Goal: Task Accomplishment & Management: Use online tool/utility

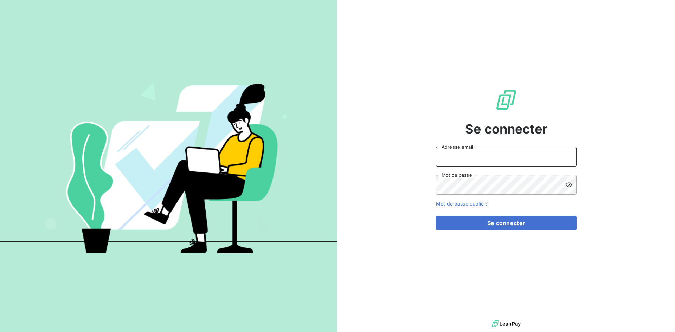
drag, startPoint x: 550, startPoint y: 155, endPoint x: 550, endPoint y: 160, distance: 4.9
click at [550, 155] on input "Adresse email" at bounding box center [506, 157] width 141 height 20
type input "[EMAIL_ADDRESS][DOMAIN_NAME]"
click at [436, 216] on button "Se connecter" at bounding box center [506, 223] width 141 height 15
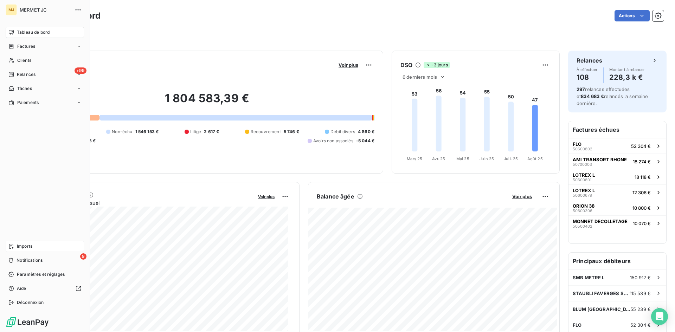
click at [34, 246] on div "Imports" at bounding box center [45, 246] width 78 height 11
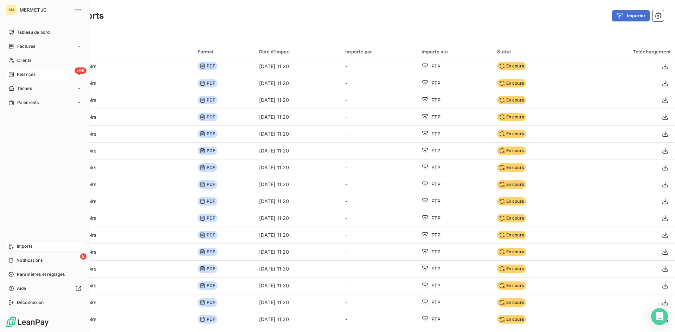
click at [24, 75] on span "Relances" at bounding box center [26, 74] width 19 height 6
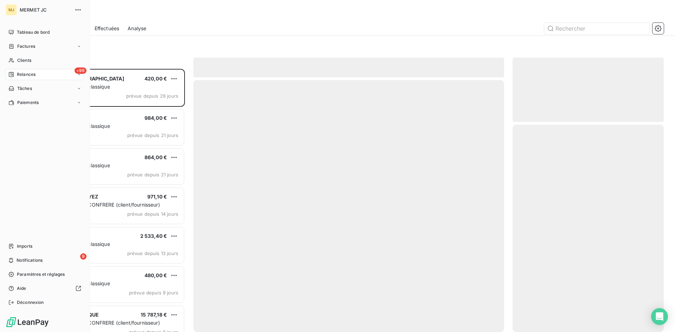
scroll to position [258, 146]
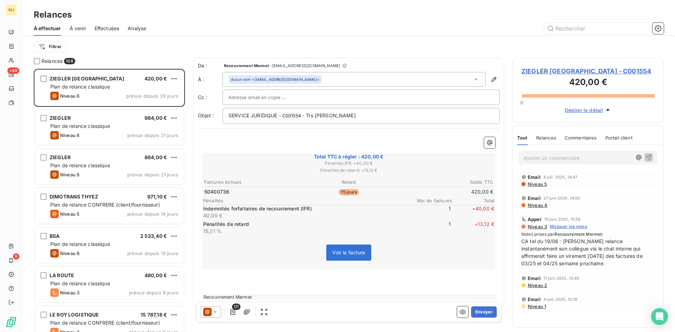
click at [110, 32] on span "Effectuées" at bounding box center [107, 28] width 25 height 7
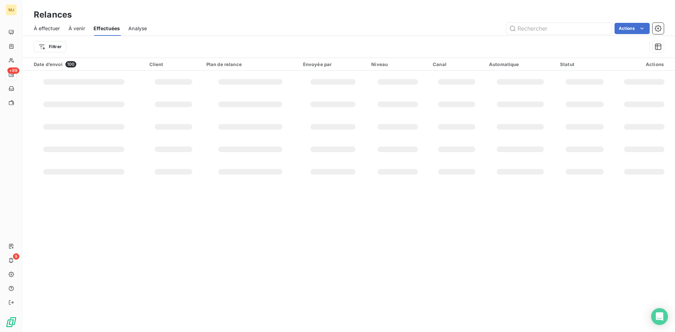
click at [84, 29] on span "À venir" at bounding box center [77, 28] width 17 height 7
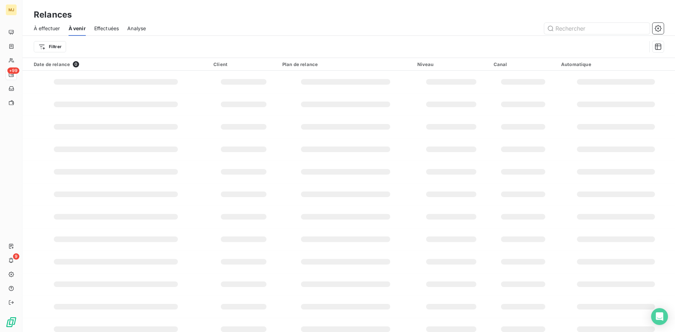
click at [44, 27] on span "À effectuer" at bounding box center [47, 28] width 26 height 7
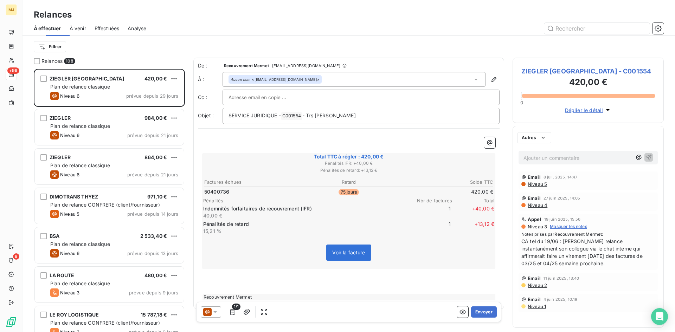
scroll to position [258, 146]
click at [55, 44] on html "MJ +99 9 Relances À effectuer À venir Effectuées Analyse Filtrer Relances 108 Z…" at bounding box center [337, 166] width 675 height 332
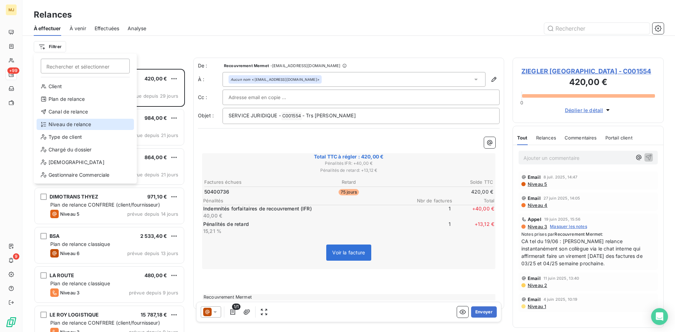
click at [77, 122] on div "Niveau de relance" at bounding box center [85, 124] width 97 height 11
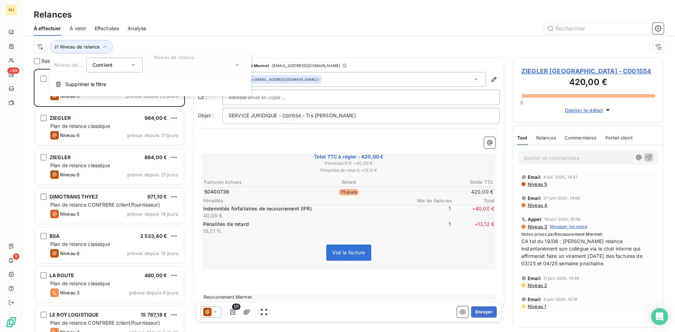
click at [183, 65] on div at bounding box center [196, 65] width 101 height 15
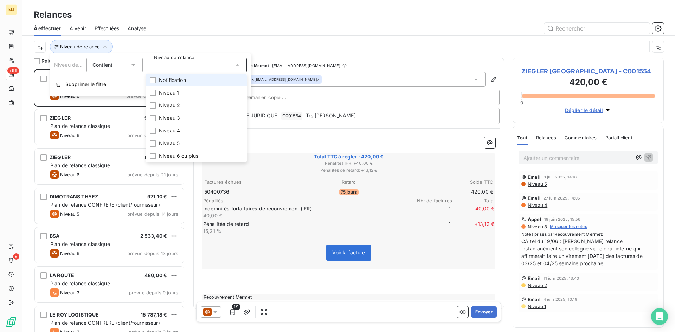
click at [182, 79] on span "Notification" at bounding box center [172, 80] width 27 height 7
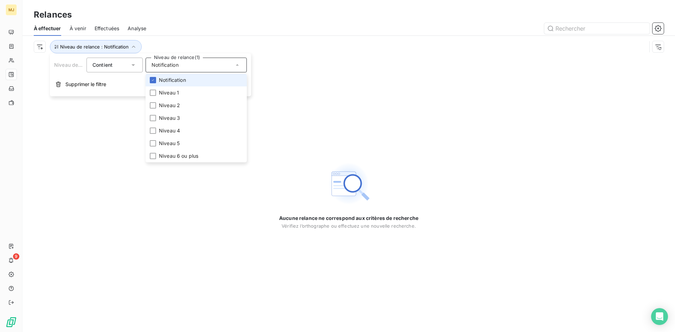
click at [182, 79] on span "Notification" at bounding box center [172, 80] width 27 height 7
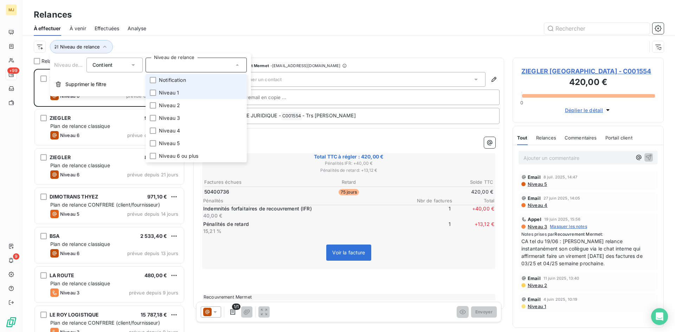
scroll to position [258, 146]
click at [176, 91] on span "Niveau 1" at bounding box center [169, 92] width 20 height 7
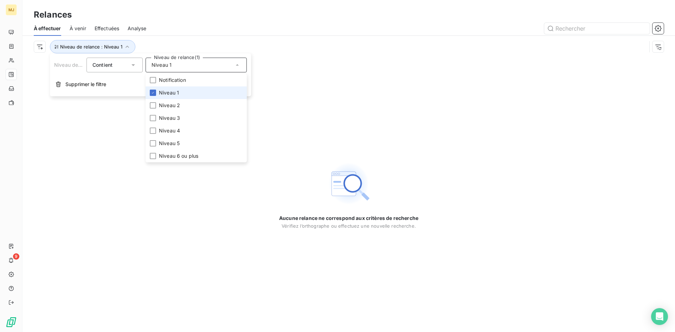
click at [176, 91] on span "Niveau 1" at bounding box center [169, 92] width 20 height 7
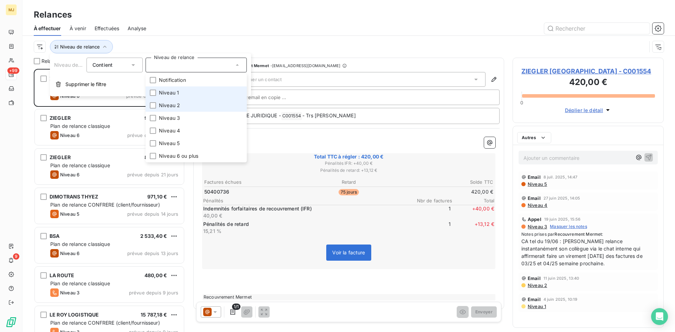
scroll to position [258, 146]
click at [174, 104] on span "Niveau 2" at bounding box center [169, 105] width 21 height 7
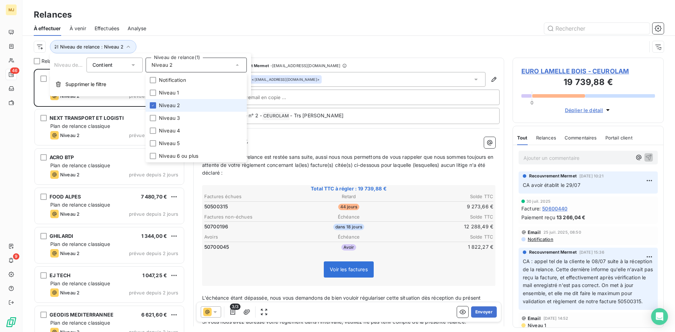
scroll to position [258, 146]
click at [215, 20] on div "Relances" at bounding box center [349, 14] width 653 height 13
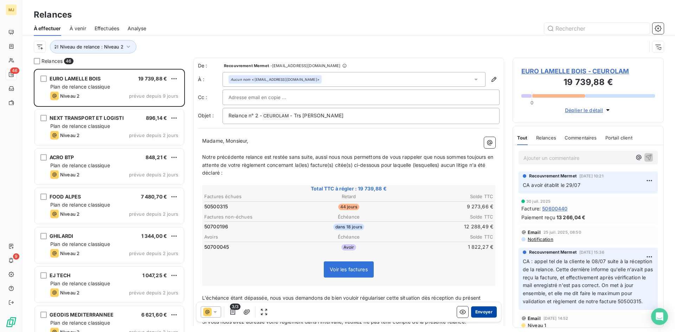
click at [475, 310] on button "Envoyer" at bounding box center [484, 312] width 26 height 11
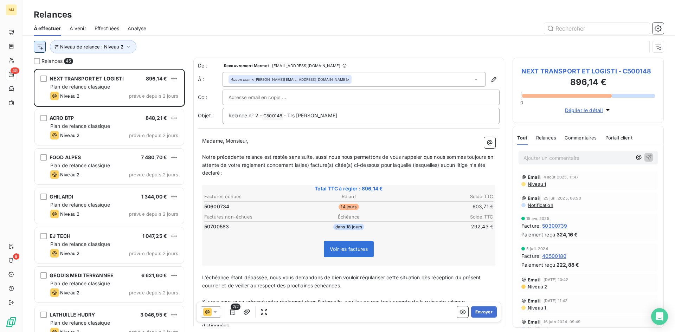
click at [39, 44] on html "MJ 45 9 Relances À effectuer À venir Effectuées Analyse Niveau de relance : Niv…" at bounding box center [337, 166] width 675 height 332
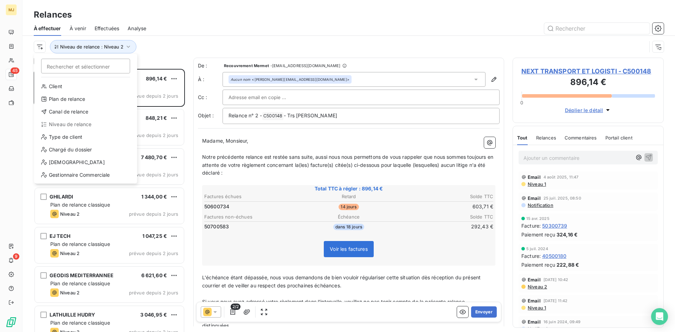
click at [184, 48] on html "MJ 45 9 Relances À effectuer À venir Effectuées Analyse Rechercher et sélection…" at bounding box center [337, 166] width 675 height 332
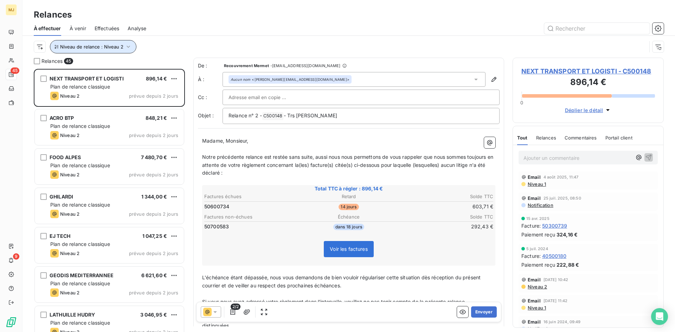
click at [54, 44] on button "Niveau de relance : Niveau 2" at bounding box center [93, 46] width 87 height 13
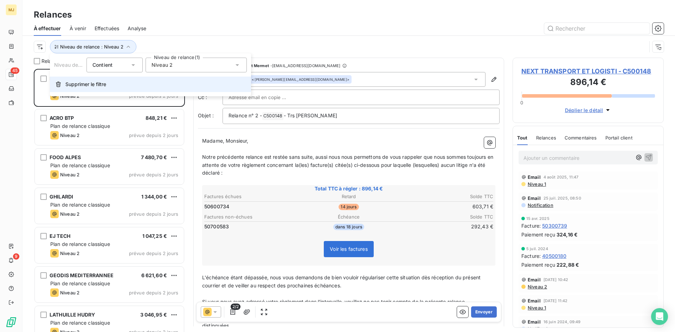
click at [57, 83] on icon "button" at bounding box center [58, 84] width 5 height 5
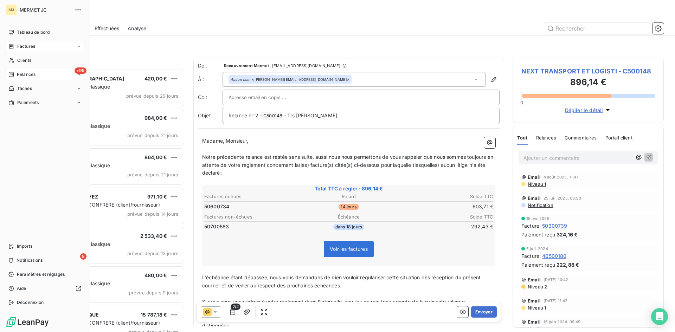
click at [21, 44] on span "Factures" at bounding box center [26, 46] width 18 height 6
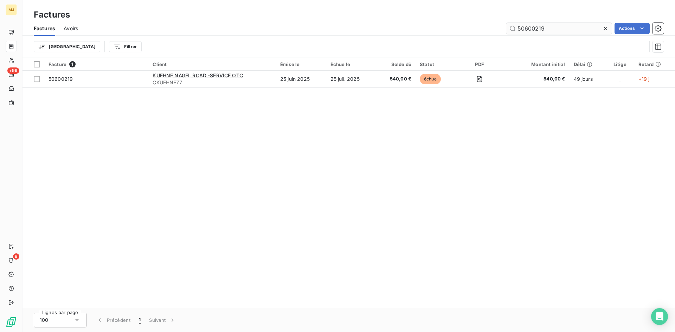
click at [552, 30] on input "50600219" at bounding box center [559, 28] width 106 height 11
click at [544, 29] on input "50600071" at bounding box center [559, 28] width 106 height 11
click at [550, 31] on input "50600699" at bounding box center [559, 28] width 106 height 11
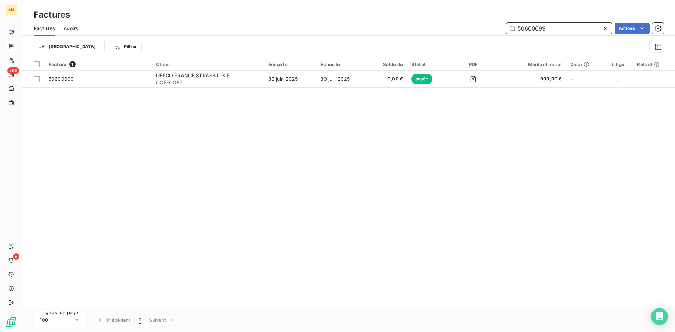
click at [550, 31] on input "50600699" at bounding box center [559, 28] width 106 height 11
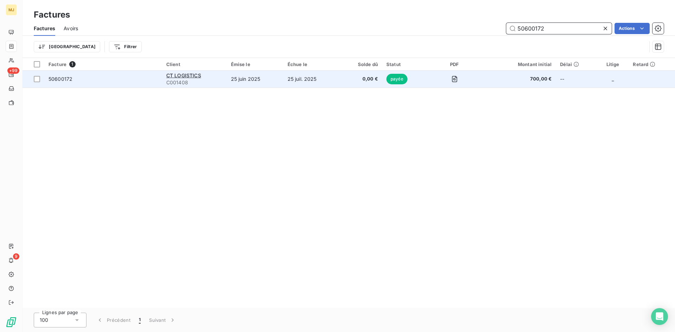
type input "50600172"
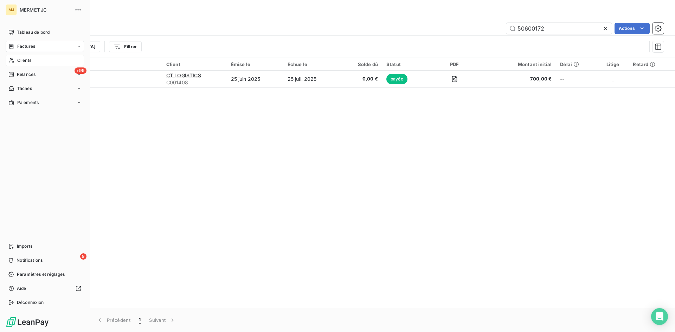
click at [19, 59] on span "Clients" at bounding box center [24, 60] width 14 height 6
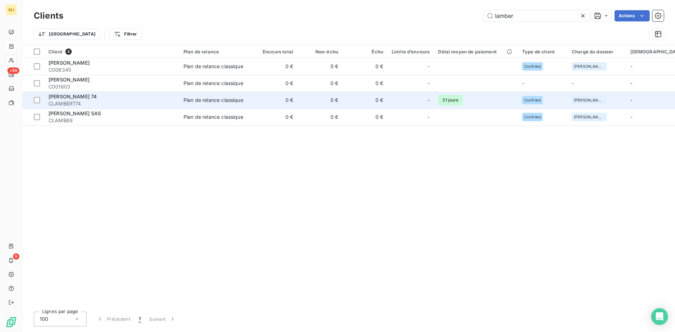
type input "lamber"
click at [111, 103] on span "CLAMBERT74" at bounding box center [112, 103] width 127 height 7
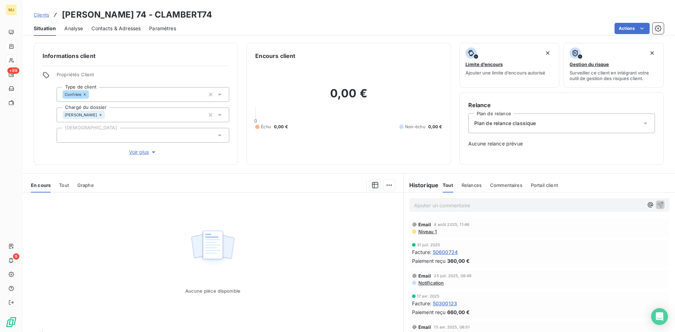
click at [122, 26] on span "Contacts & Adresses" at bounding box center [115, 28] width 49 height 7
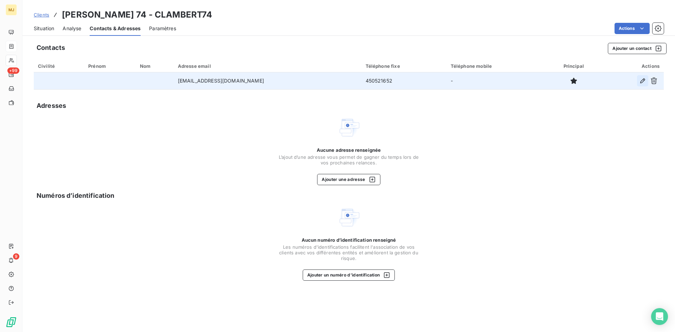
click at [644, 82] on icon "button" at bounding box center [642, 80] width 7 height 7
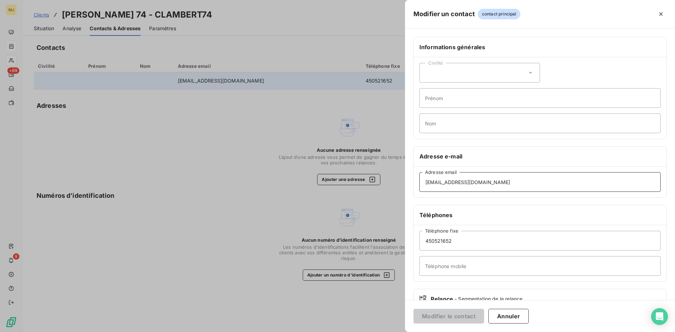
drag, startPoint x: 565, startPoint y: 189, endPoint x: 280, endPoint y: 185, distance: 284.6
click at [280, 332] on div "Modifier un contact contact principal Informations générales Civilité Prénom No…" at bounding box center [337, 332] width 675 height 0
paste input "accounts-payables"
type input "[EMAIL_ADDRESS][DOMAIN_NAME]"
click at [465, 315] on button "Modifier le contact" at bounding box center [449, 316] width 71 height 15
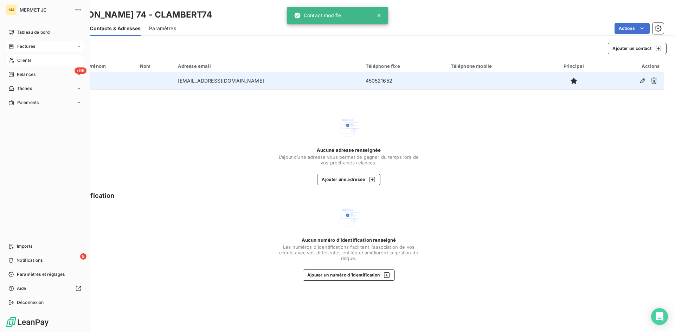
click at [21, 44] on span "Factures" at bounding box center [26, 46] width 18 height 6
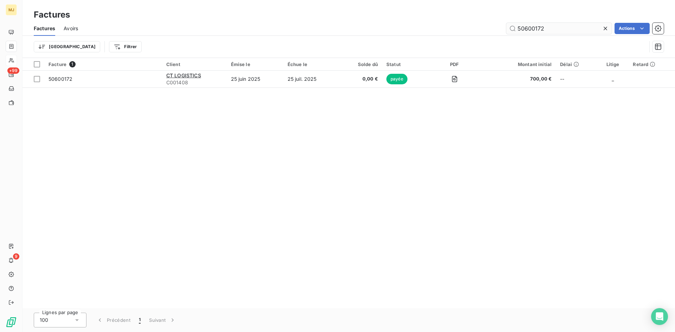
click at [546, 31] on input "50600172" at bounding box center [559, 28] width 106 height 11
click at [537, 31] on input "50600755" at bounding box center [559, 28] width 106 height 11
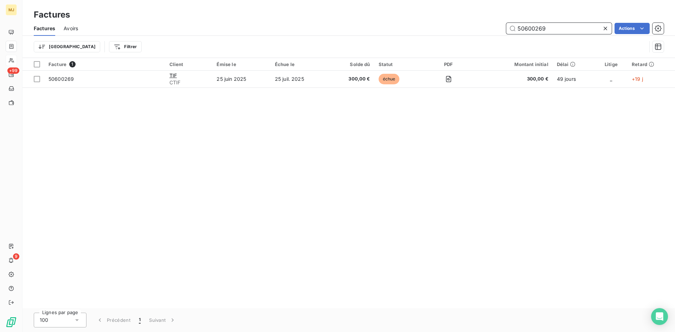
click at [549, 31] on input "50600269" at bounding box center [559, 28] width 106 height 11
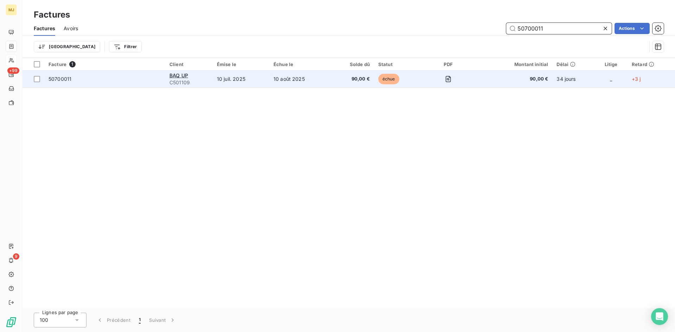
type input "50700011"
click at [69, 78] on span "50700011" at bounding box center [60, 79] width 23 height 6
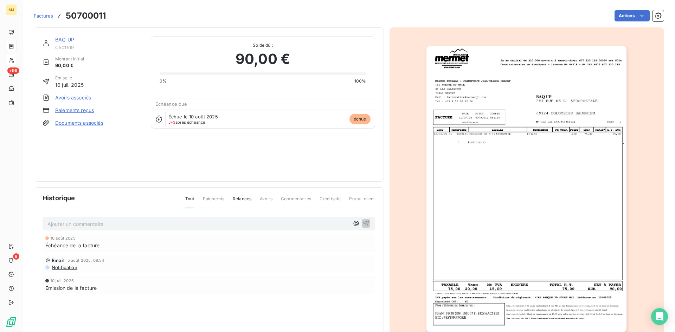
click at [62, 224] on p "Ajouter un commentaire ﻿" at bounding box center [198, 224] width 302 height 9
click at [137, 225] on p "CA retour mail du 06/08 :" at bounding box center [198, 224] width 302 height 8
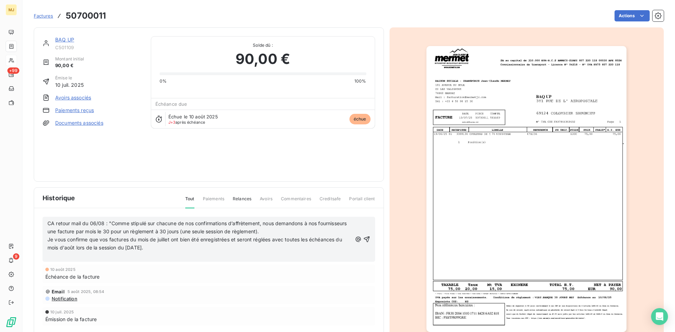
click at [157, 249] on p "Je vous confirme que vos factures du mois de juillet ont bien été enregistrées …" at bounding box center [199, 244] width 305 height 16
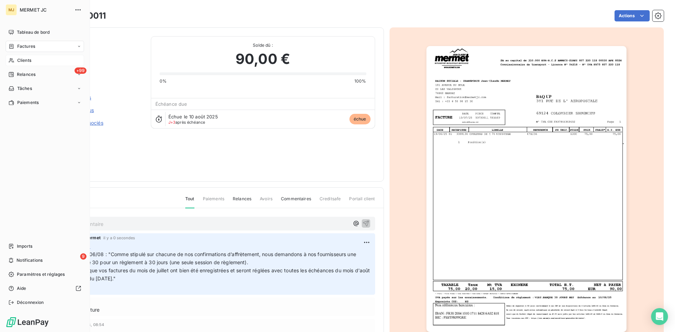
click at [18, 46] on span "Factures" at bounding box center [26, 46] width 18 height 6
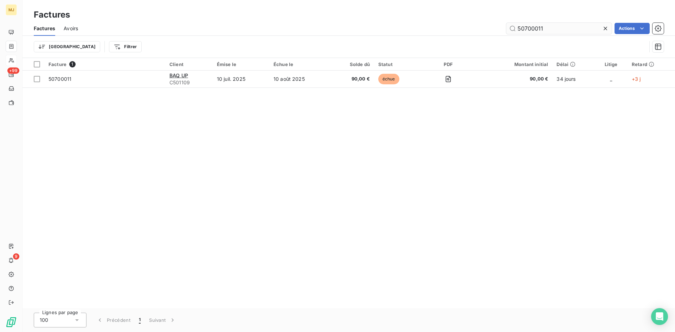
click at [549, 27] on input "50700011" at bounding box center [559, 28] width 106 height 11
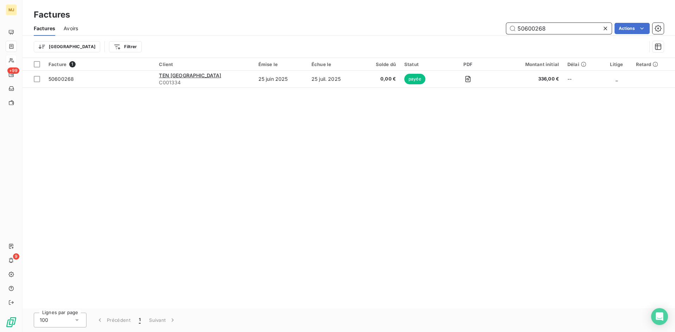
click at [562, 33] on input "50600268" at bounding box center [559, 28] width 106 height 11
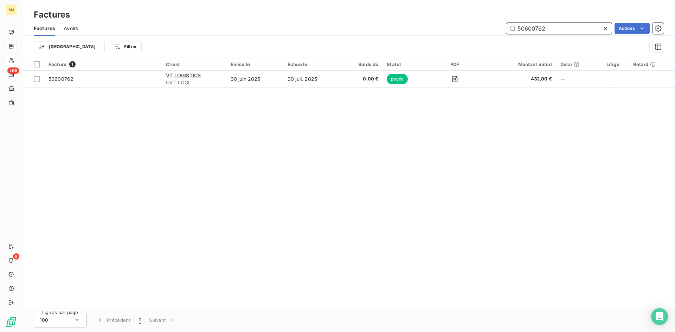
click at [575, 29] on input "50600762" at bounding box center [559, 28] width 106 height 11
click at [559, 25] on input "50600186" at bounding box center [559, 28] width 106 height 11
click at [572, 29] on input "50600743" at bounding box center [559, 28] width 106 height 11
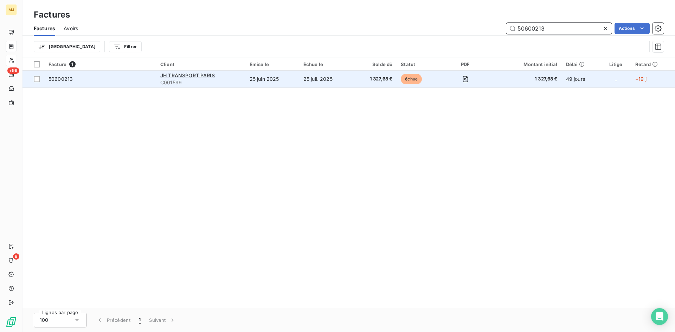
type input "50600213"
click at [91, 82] on span "50600213" at bounding box center [100, 79] width 103 height 7
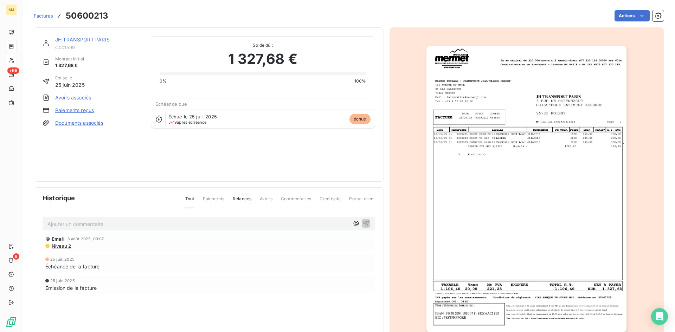
click at [154, 226] on p "Ajouter un commentaire ﻿" at bounding box center [198, 224] width 302 height 9
click at [222, 227] on p "CA retour mail du 06/08 "" at bounding box center [198, 224] width 302 height 8
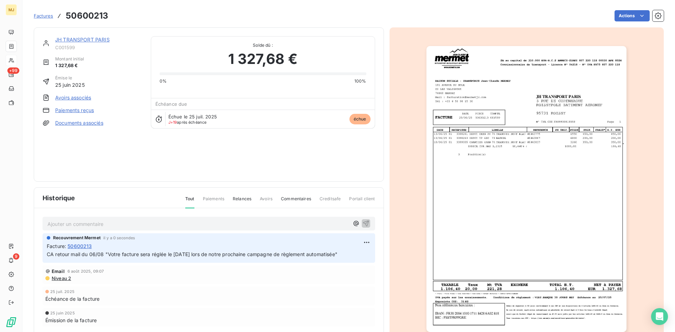
click at [43, 15] on span "Factures" at bounding box center [43, 16] width 19 height 6
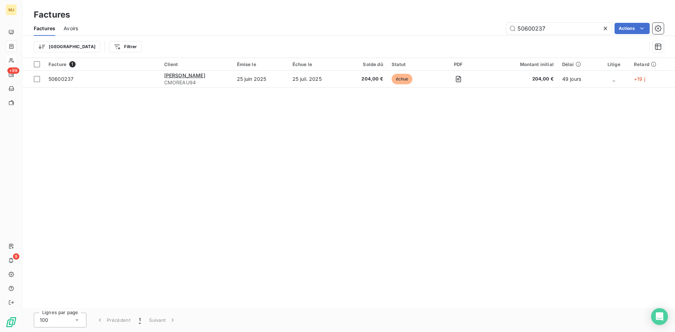
type input "50600237"
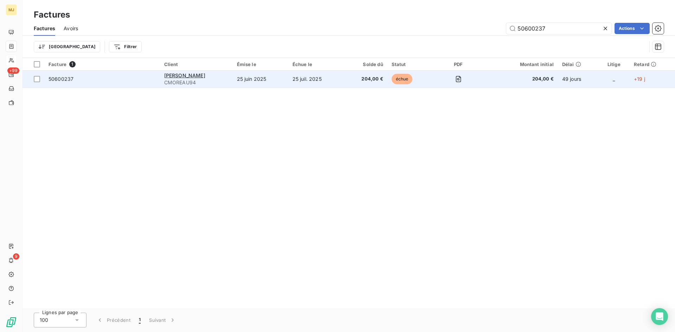
click at [71, 79] on span "50600237" at bounding box center [61, 79] width 25 height 6
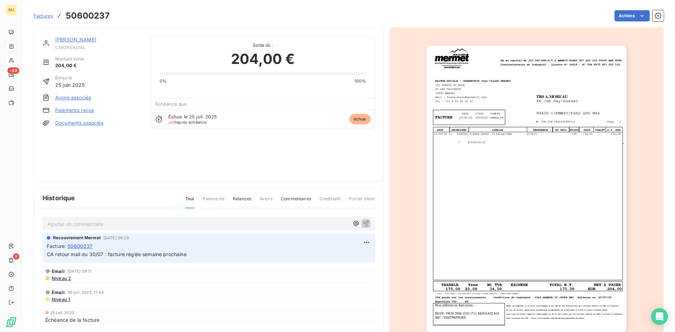
click at [58, 218] on div "Ajouter un commentaire ﻿" at bounding box center [209, 224] width 333 height 14
click at [58, 223] on p "Ajouter un commentaire ﻿" at bounding box center [198, 224] width 302 height 9
click at [256, 220] on p "CA retour mail du" at bounding box center [198, 224] width 302 height 8
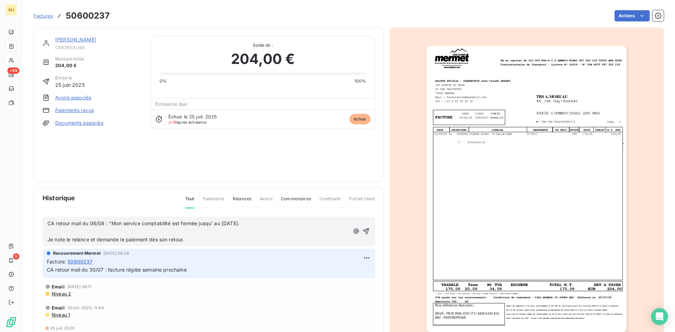
click at [175, 229] on p "﻿" at bounding box center [198, 232] width 302 height 8
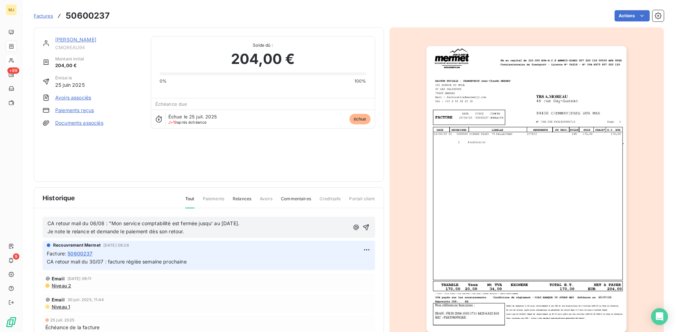
click at [191, 231] on p "Je note le relance et demande le paiement dès son retour." at bounding box center [198, 232] width 302 height 8
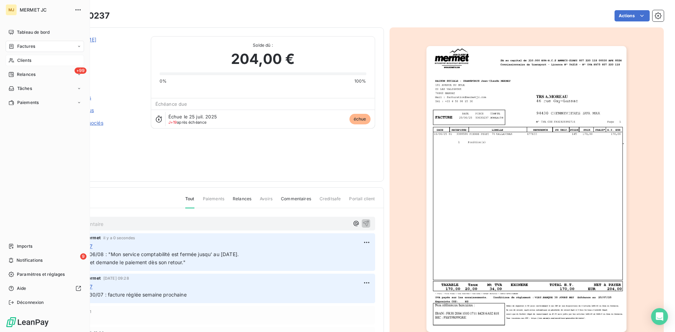
click at [37, 45] on div "Factures" at bounding box center [45, 46] width 78 height 11
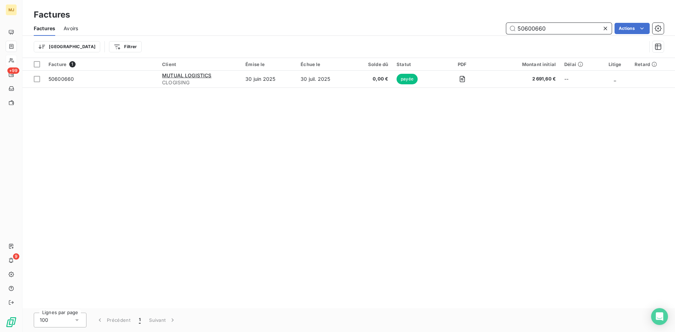
click at [560, 29] on input "50600660" at bounding box center [559, 28] width 106 height 11
click at [564, 30] on input "50600138" at bounding box center [559, 28] width 106 height 11
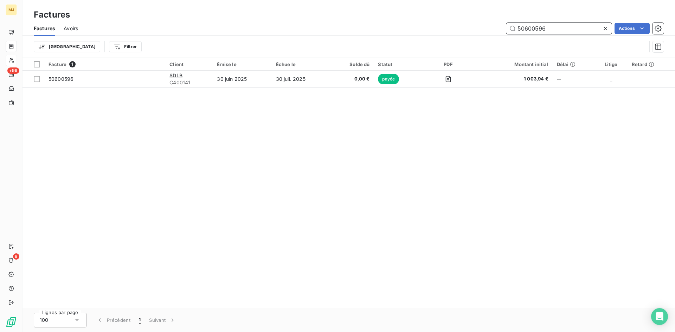
click at [552, 27] on input "50600596" at bounding box center [559, 28] width 106 height 11
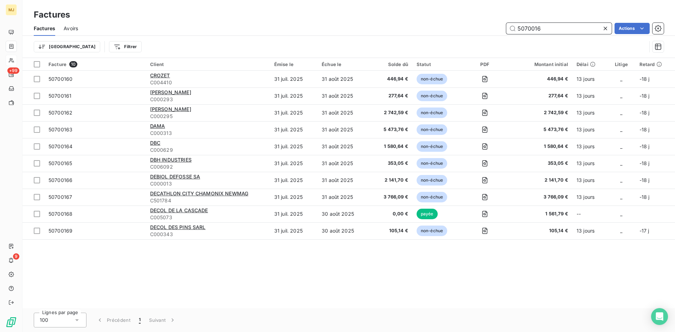
click at [531, 27] on input "5070016" at bounding box center [559, 28] width 106 height 11
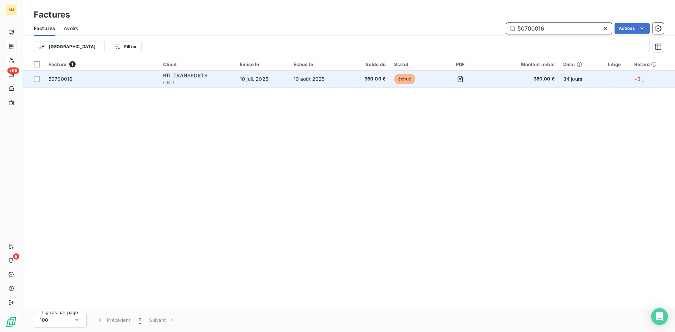
type input "50700016"
click at [65, 81] on span "50700016" at bounding box center [61, 79] width 24 height 6
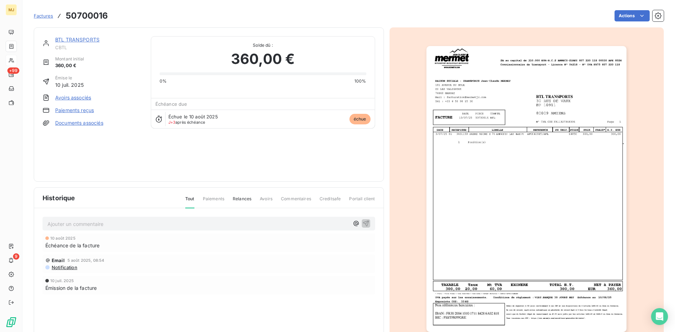
click at [235, 223] on p "Ajouter un commentaire ﻿" at bounding box center [198, 224] width 302 height 9
click at [232, 225] on p "CA retour mail du 11/08 : "" at bounding box center [198, 224] width 302 height 8
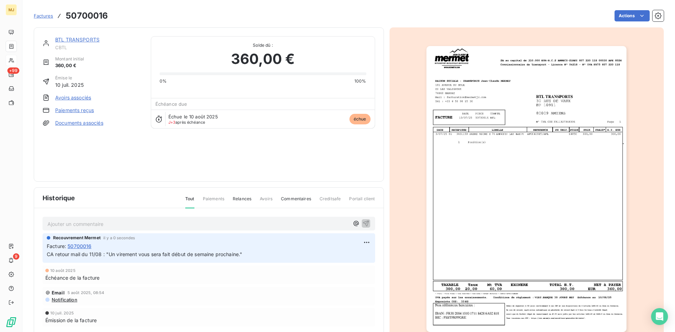
click at [42, 14] on span "Factures" at bounding box center [43, 16] width 19 height 6
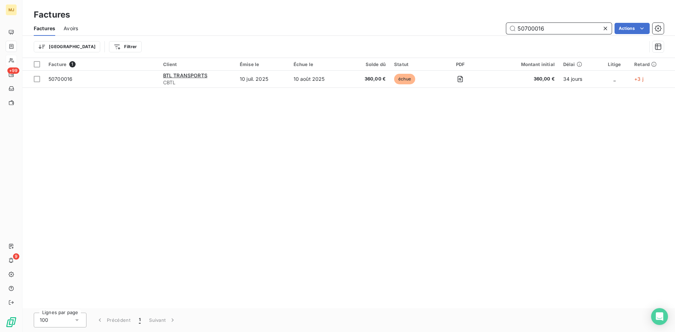
click at [551, 27] on input "50700016" at bounding box center [559, 28] width 106 height 11
click at [528, 27] on input "50700166" at bounding box center [559, 28] width 106 height 11
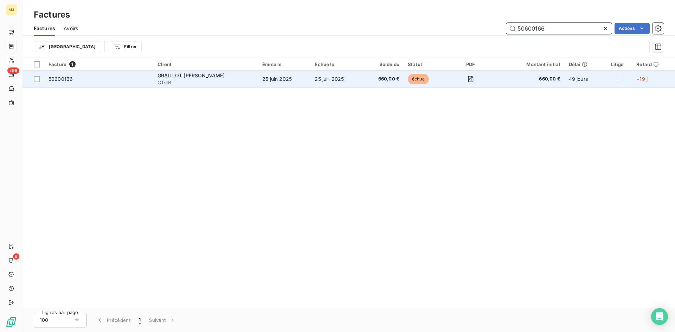
type input "50600166"
click at [67, 80] on span "50600166" at bounding box center [61, 79] width 24 height 6
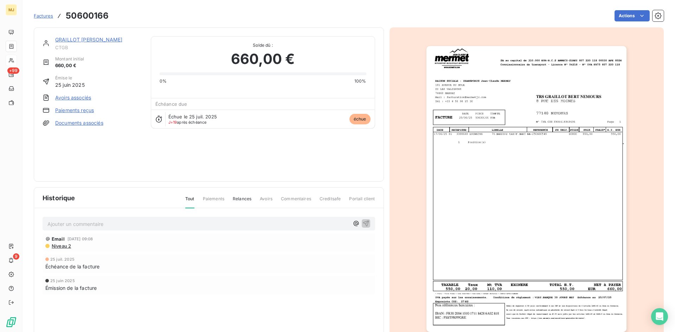
click at [80, 219] on div "Ajouter un commentaire ﻿" at bounding box center [198, 223] width 302 height 9
drag, startPoint x: 81, startPoint y: 225, endPoint x: 85, endPoint y: 221, distance: 6.2
click at [84, 223] on p "Ajouter un commentaire ﻿" at bounding box center [198, 224] width 302 height 9
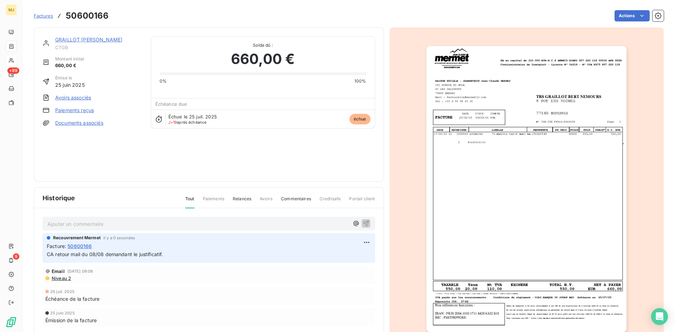
click at [90, 220] on p "Ajouter un commentaire ﻿" at bounding box center [198, 224] width 302 height 9
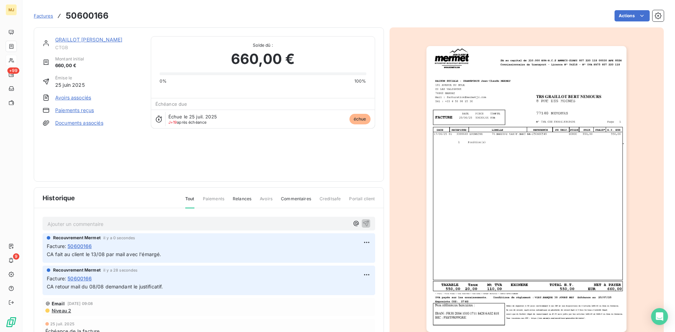
click at [46, 13] on span "Factures" at bounding box center [43, 16] width 19 height 6
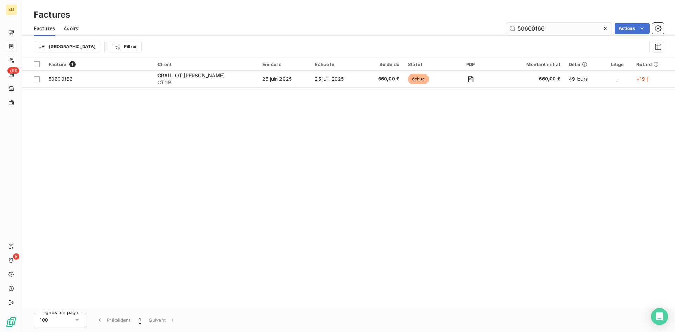
click at [550, 28] on input "50600166" at bounding box center [559, 28] width 106 height 11
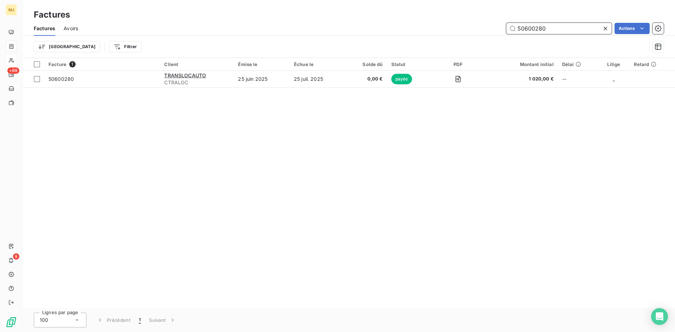
click at [547, 30] on input "50600280" at bounding box center [559, 28] width 106 height 11
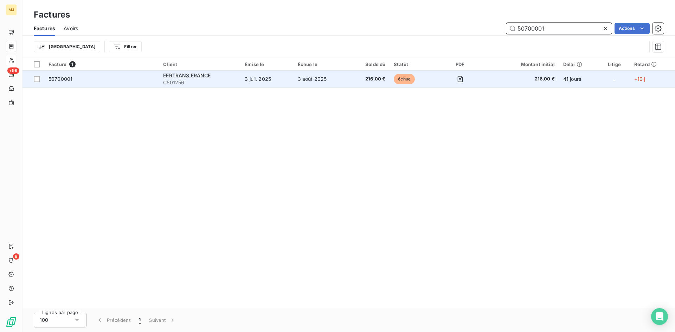
type input "50700001"
click at [64, 79] on span "50700001" at bounding box center [61, 79] width 24 height 6
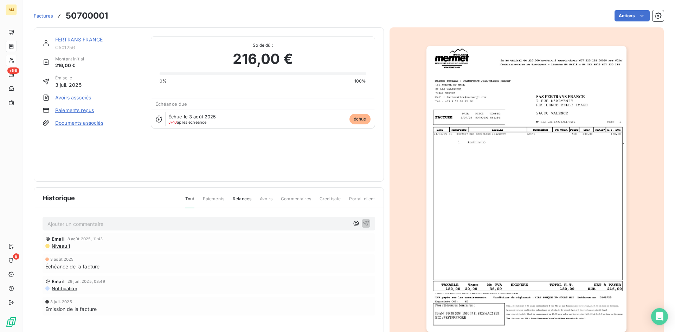
click at [99, 224] on p "Ajouter un commentaire ﻿" at bounding box center [198, 224] width 302 height 9
click at [159, 225] on p "CA retour mail du 12/08 : "" at bounding box center [198, 224] width 302 height 8
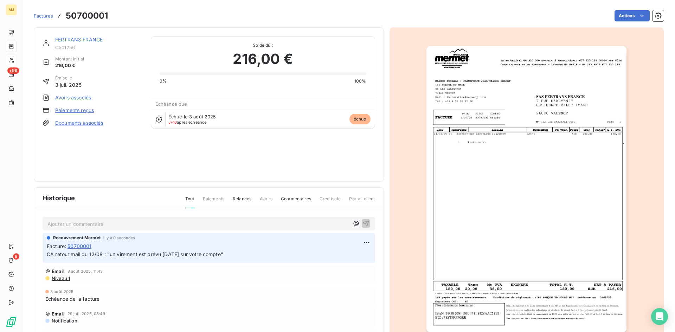
click at [44, 16] on span "Factures" at bounding box center [43, 16] width 19 height 6
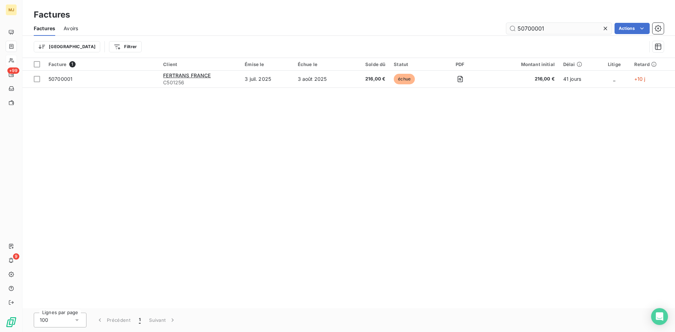
click at [551, 25] on input "50700001" at bounding box center [559, 28] width 106 height 11
click at [568, 25] on input "50600135" at bounding box center [559, 28] width 106 height 11
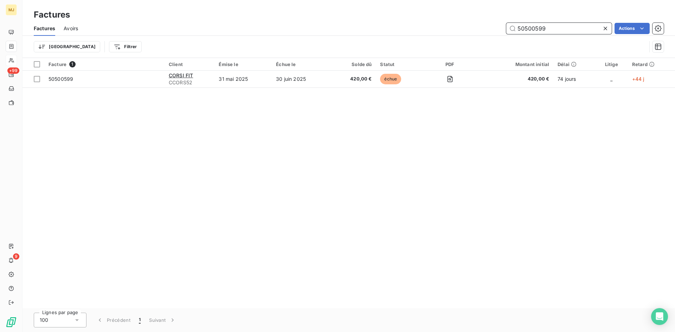
click at [565, 27] on input "50500599" at bounding box center [559, 28] width 106 height 11
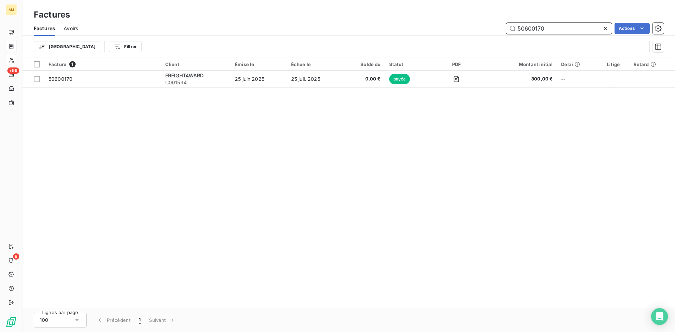
click at [557, 30] on input "50600170" at bounding box center [559, 28] width 106 height 11
click at [568, 31] on input "50600287" at bounding box center [559, 28] width 106 height 11
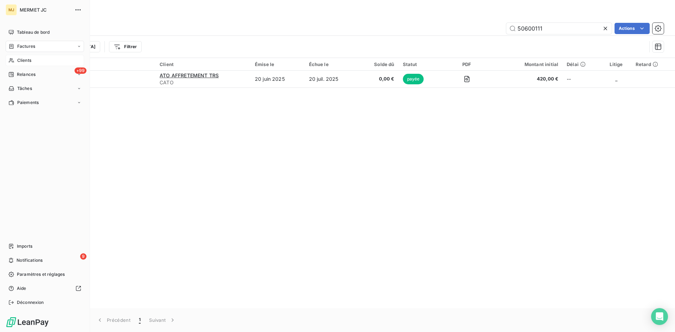
click at [24, 48] on span "Factures" at bounding box center [26, 46] width 18 height 6
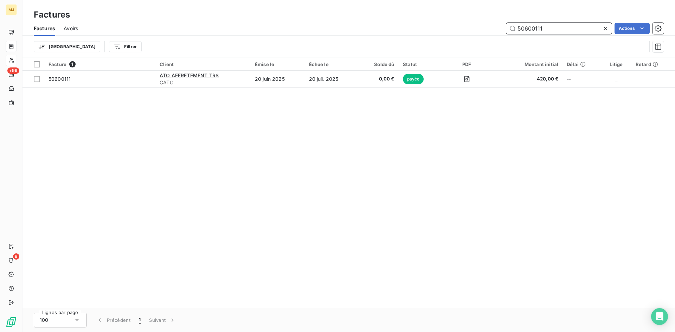
click at [567, 32] on input "50600111" at bounding box center [559, 28] width 106 height 11
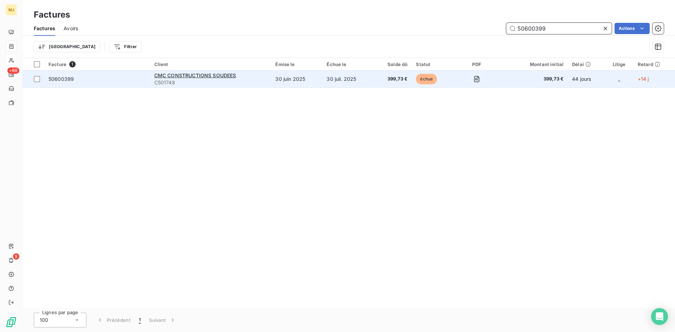
type input "50600399"
click at [62, 76] on span "50600399" at bounding box center [61, 79] width 25 height 6
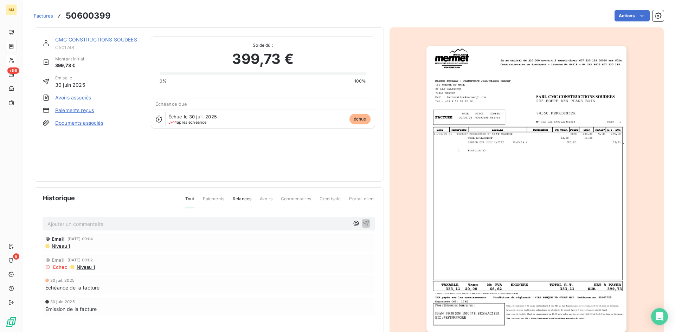
drag, startPoint x: 87, startPoint y: 226, endPoint x: 92, endPoint y: 221, distance: 7.3
click at [88, 226] on p "Ajouter un commentaire ﻿" at bounding box center [198, 224] width 302 height 9
click at [181, 223] on p "CA retour mail du 06/08 :" at bounding box center [198, 224] width 302 height 8
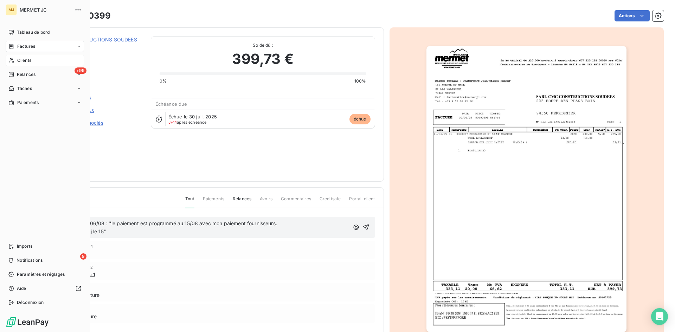
click at [42, 16] on div "MJ MERMET JC Tableau de bord Factures Clients +99 Relances Tâches Paiements Imp…" at bounding box center [45, 166] width 90 height 332
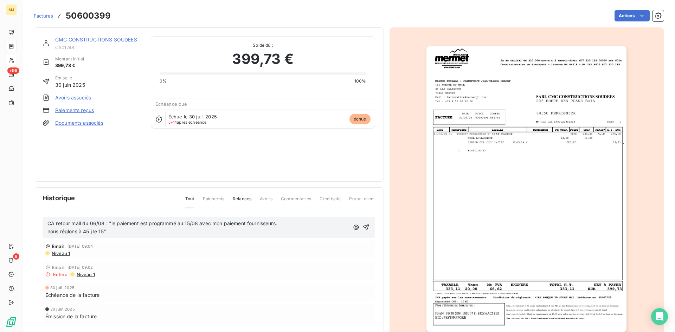
click at [35, 15] on span "Factures" at bounding box center [43, 16] width 19 height 6
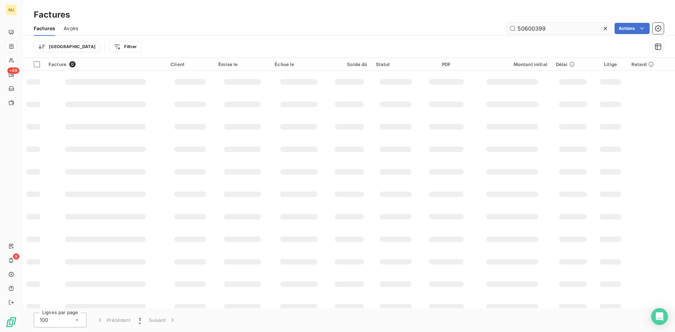
click at [559, 28] on input "50600399" at bounding box center [559, 28] width 106 height 11
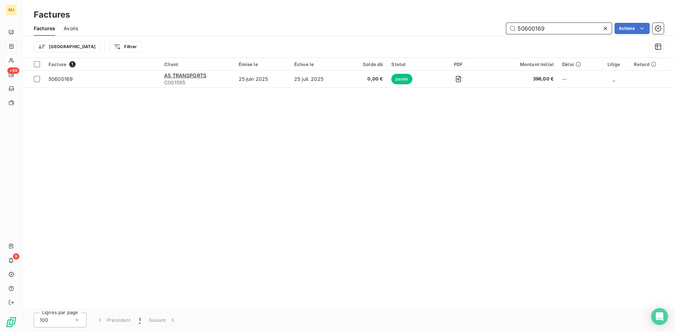
click at [568, 30] on input "50600169" at bounding box center [559, 28] width 106 height 11
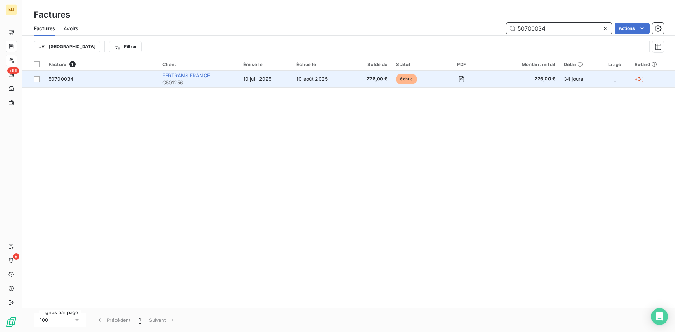
type input "50700034"
click at [170, 76] on span "FERTRANS FRANCE" at bounding box center [185, 75] width 47 height 6
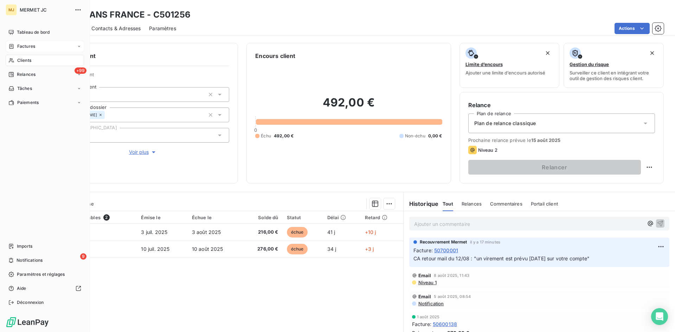
click at [47, 42] on div "Factures" at bounding box center [45, 46] width 78 height 11
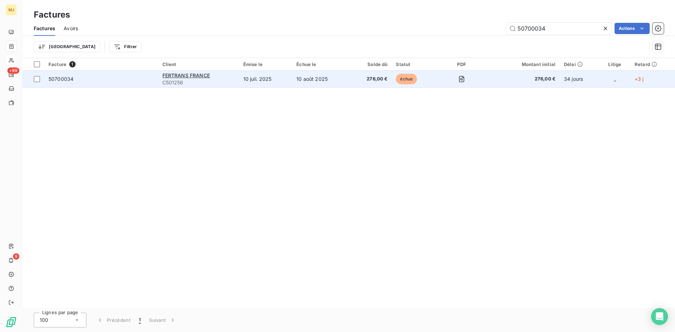
click at [77, 77] on span "50700034" at bounding box center [102, 79] width 106 height 7
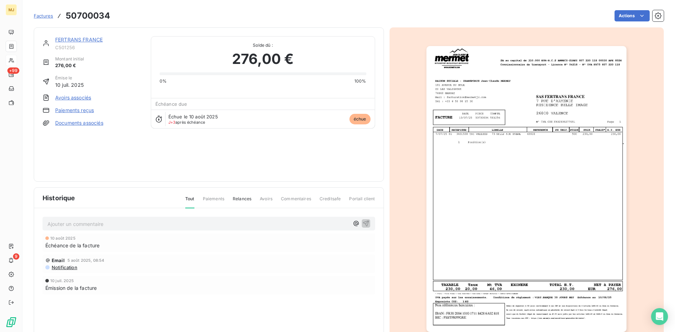
click at [85, 225] on p "Ajouter un commentaire ﻿" at bounding box center [198, 224] width 302 height 9
click at [284, 227] on p "CA retour mail du 05/08 :" at bounding box center [198, 224] width 302 height 8
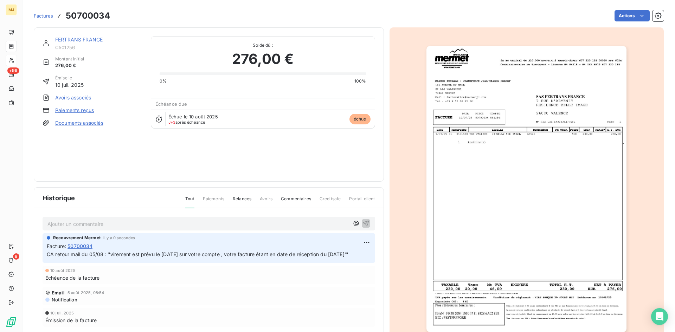
click at [38, 15] on span "Factures" at bounding box center [43, 16] width 19 height 6
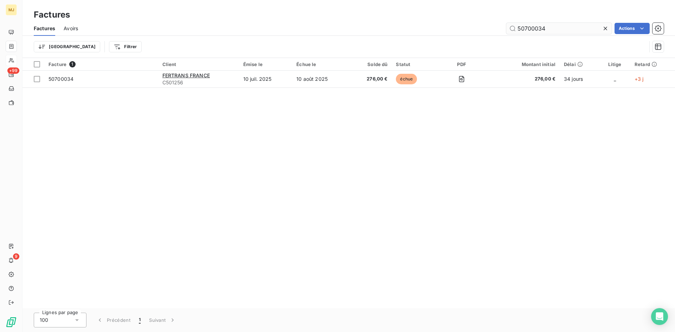
click at [553, 30] on input "50700034" at bounding box center [559, 28] width 106 height 11
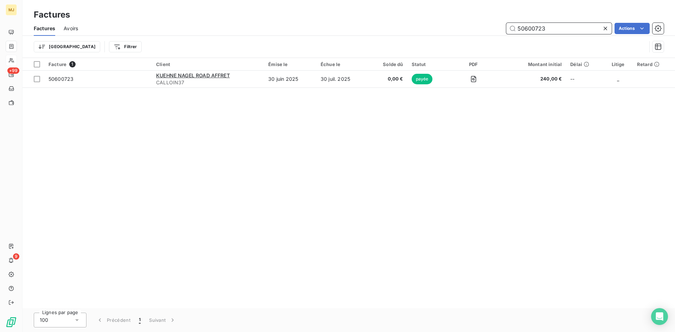
click at [563, 32] on input "50600723" at bounding box center [559, 28] width 106 height 11
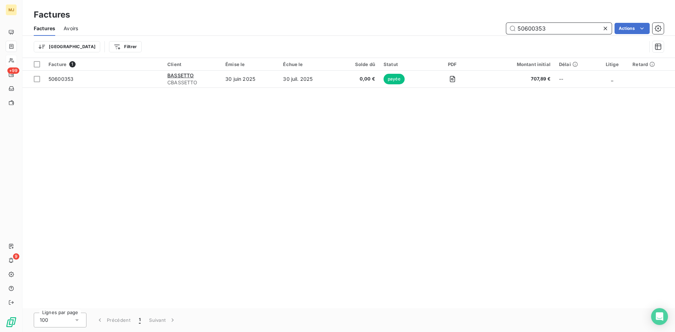
click at [565, 30] on input "50600353" at bounding box center [559, 28] width 106 height 11
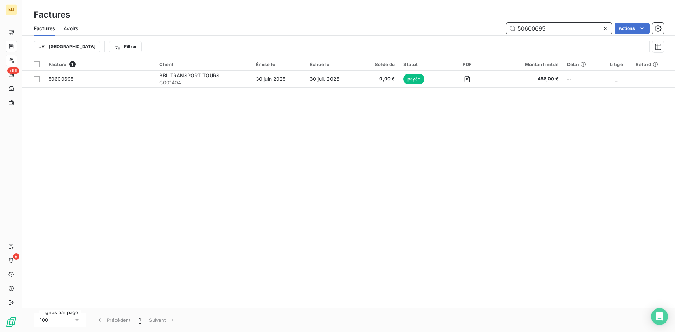
click at [553, 31] on input "50600695" at bounding box center [559, 28] width 106 height 11
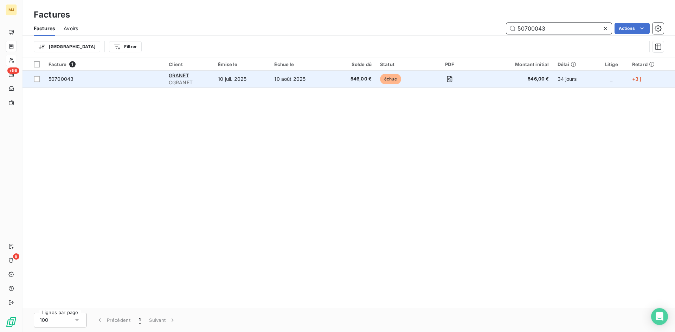
type input "50700043"
click at [60, 78] on span "50700043" at bounding box center [61, 79] width 25 height 6
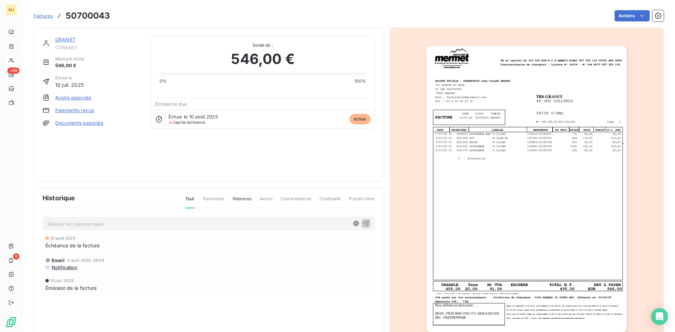
click at [113, 226] on p "Ajouter un commentaire ﻿" at bounding box center [198, 224] width 302 height 9
click at [151, 225] on p "CA retour mail du 05/08 :" at bounding box center [198, 224] width 302 height 8
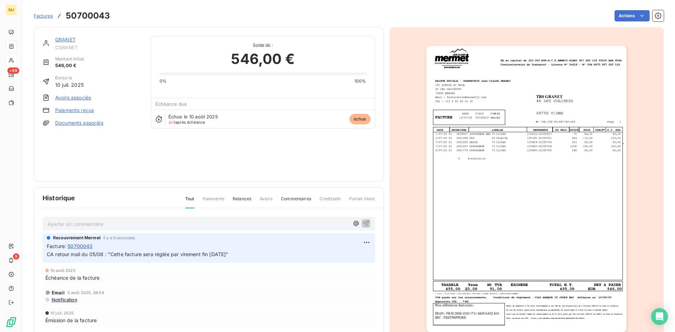
click at [37, 15] on span "Factures" at bounding box center [43, 16] width 19 height 6
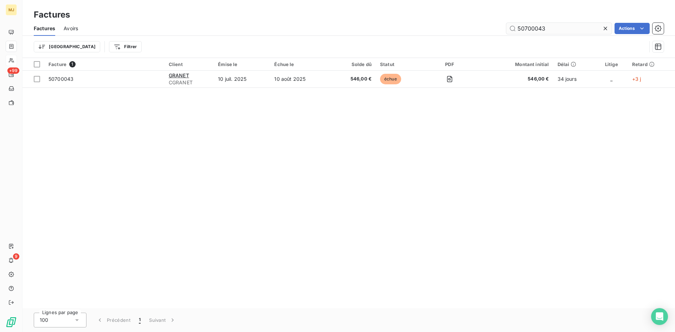
click at [560, 31] on input "50700043" at bounding box center [559, 28] width 106 height 11
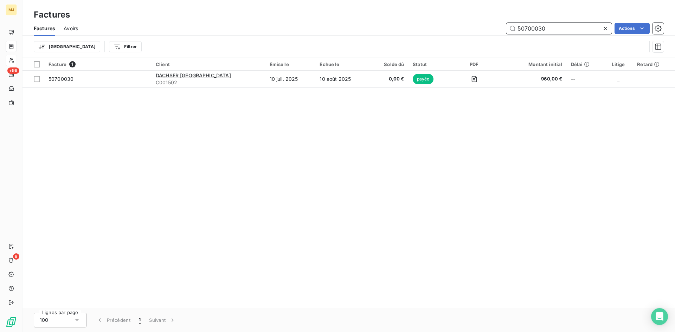
click at [561, 29] on input "50700030" at bounding box center [559, 28] width 106 height 11
click at [562, 30] on input "50600634" at bounding box center [559, 28] width 106 height 11
click at [556, 28] on input "50600388" at bounding box center [559, 28] width 106 height 11
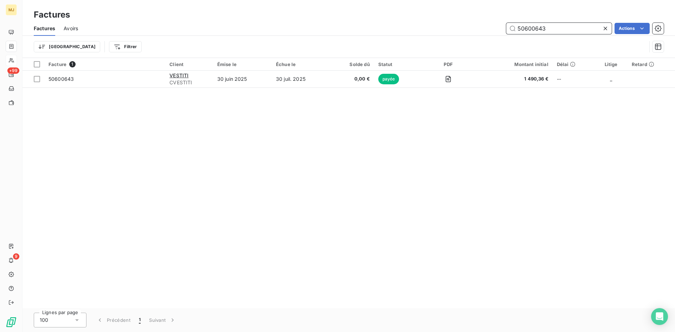
click at [554, 28] on input "50600643" at bounding box center [559, 28] width 106 height 11
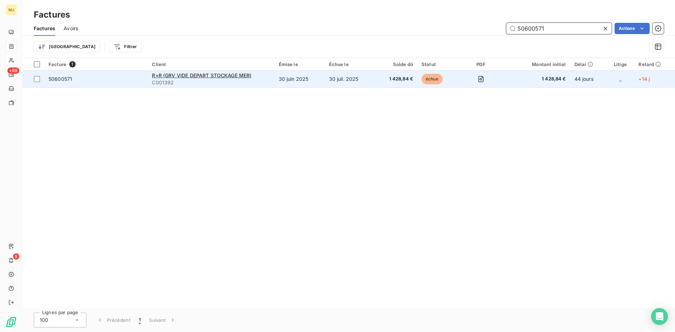
type input "50600571"
click at [54, 78] on span "50600571" at bounding box center [61, 79] width 24 height 6
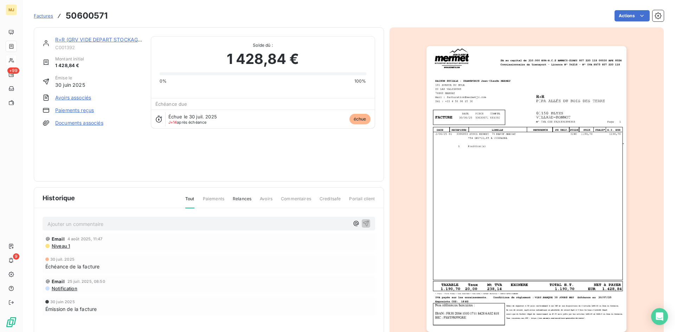
click at [169, 221] on p "Ajouter un commentaire ﻿" at bounding box center [198, 224] width 302 height 9
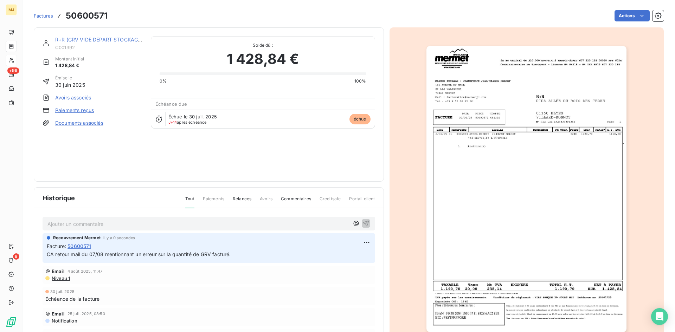
click at [209, 219] on div "Ajouter un commentaire ﻿" at bounding box center [198, 223] width 302 height 9
click at [216, 223] on p "Ajouter un commentaire ﻿" at bounding box center [198, 224] width 302 height 9
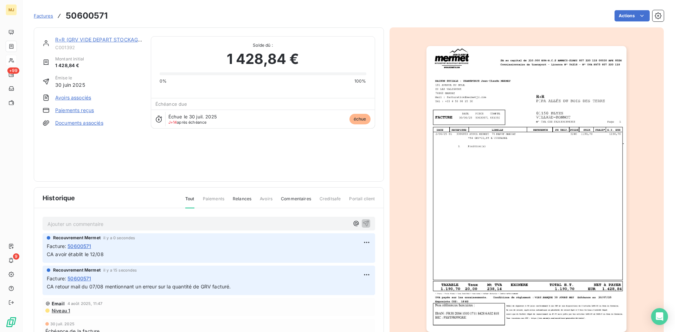
click at [39, 15] on span "Factures" at bounding box center [43, 16] width 19 height 6
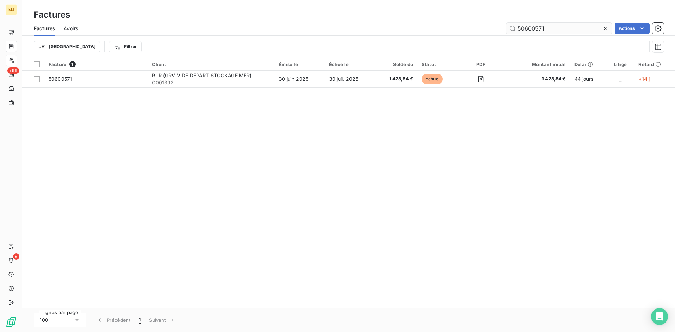
click at [544, 27] on input "50600571" at bounding box center [559, 28] width 106 height 11
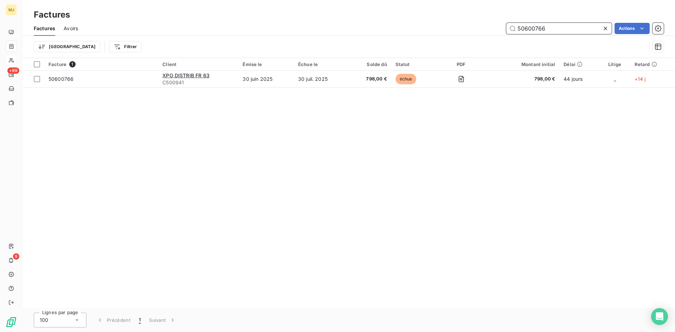
click at [558, 26] on input "50600766" at bounding box center [559, 28] width 106 height 11
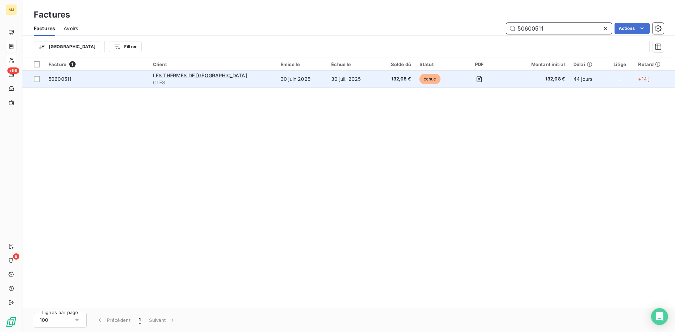
type input "50600511"
click at [59, 80] on span "50600511" at bounding box center [60, 79] width 23 height 6
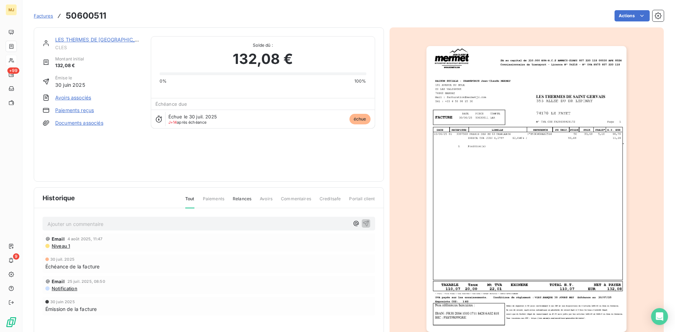
click at [164, 222] on p "Ajouter un commentaire ﻿" at bounding box center [198, 224] width 302 height 9
click at [232, 221] on p "CA retopur mail du 04/08 "" at bounding box center [198, 224] width 302 height 8
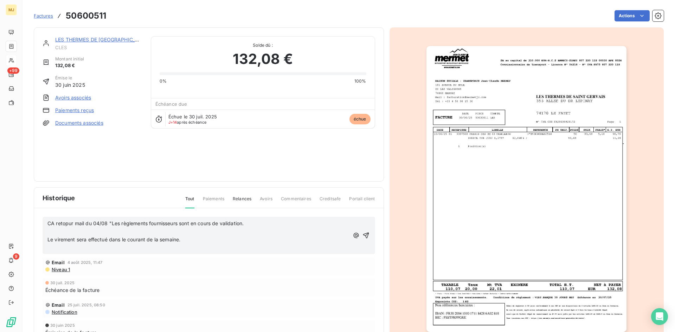
click at [98, 234] on p "﻿" at bounding box center [198, 232] width 302 height 8
click at [64, 224] on span "CA retopur mail du 04/08 "Les règlements fournisseurs sont en cours de validati…" at bounding box center [145, 224] width 196 height 6
click at [46, 240] on div "CA retour mail du 04/08 "Les règlements fournisseurs sont en cours de validatio…" at bounding box center [209, 235] width 333 height 37
click at [47, 241] on span "Le virement sera effectué dans le courant de la semaine." at bounding box center [113, 240] width 133 height 6
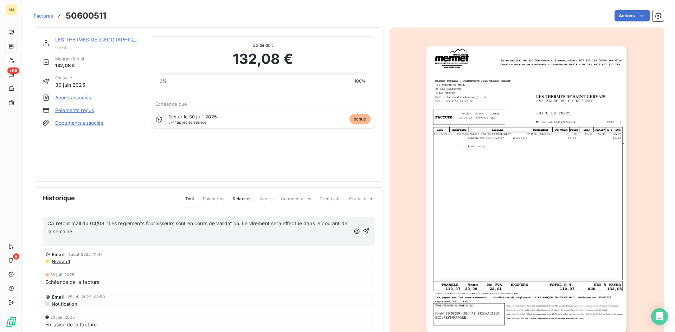
click at [97, 234] on p "CA retour mail du 04/08 "Les règlements fournisseurs sont en cours de validatio…" at bounding box center [198, 228] width 303 height 16
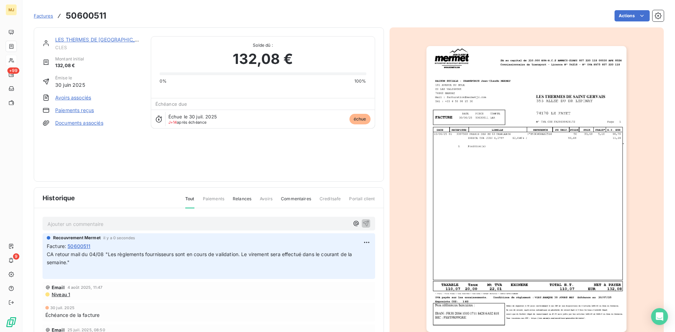
click at [39, 17] on span "Factures" at bounding box center [43, 16] width 19 height 6
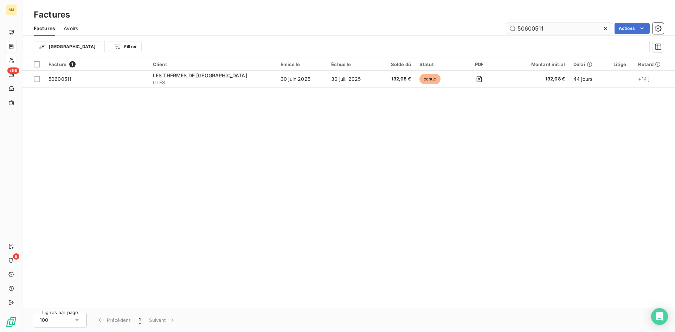
click at [559, 28] on input "50600511" at bounding box center [559, 28] width 106 height 11
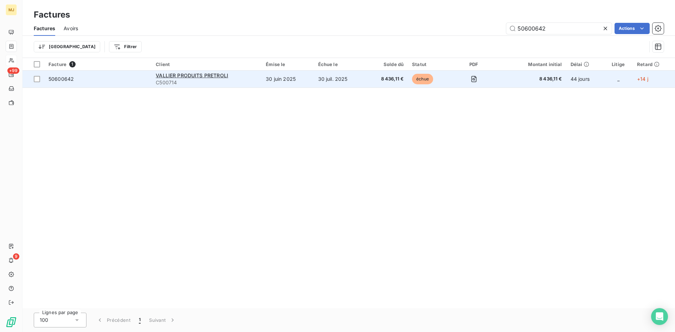
type input "50600642"
click at [62, 77] on span "50600642" at bounding box center [61, 79] width 25 height 6
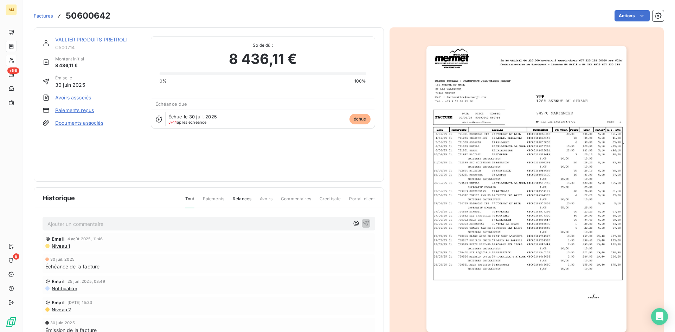
click at [111, 228] on p "Ajouter un commentaire ﻿" at bounding box center [198, 224] width 302 height 9
click at [135, 224] on p "CA retour mail du 04/08 "" at bounding box center [198, 224] width 302 height 8
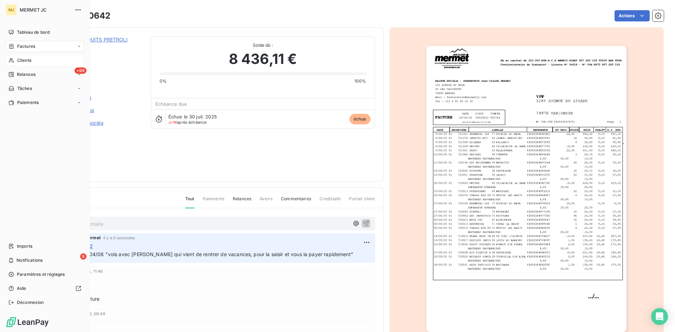
click at [19, 58] on span "Clients" at bounding box center [24, 60] width 14 height 6
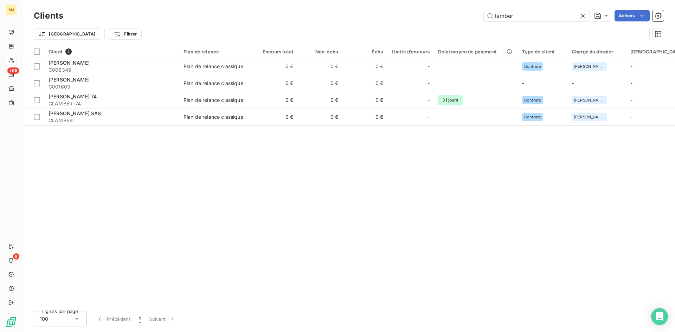
drag, startPoint x: 532, startPoint y: 15, endPoint x: 298, endPoint y: 14, distance: 233.5
click at [299, 15] on div "lamber Actions" at bounding box center [368, 15] width 592 height 11
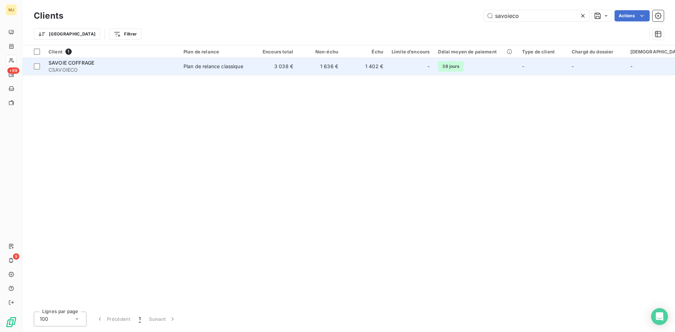
type input "savoieco"
click at [63, 66] on div "SAVOIE COFFRAGE" at bounding box center [112, 62] width 127 height 7
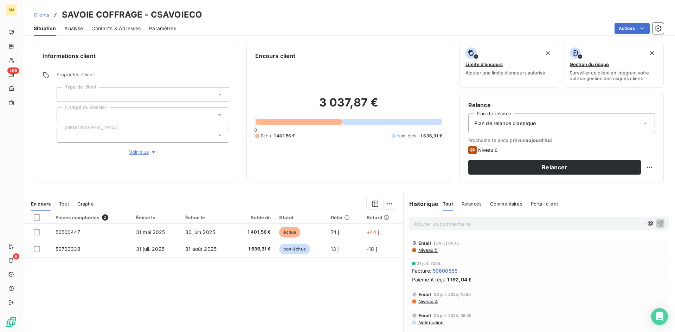
click at [36, 13] on span "Clients" at bounding box center [41, 15] width 15 height 6
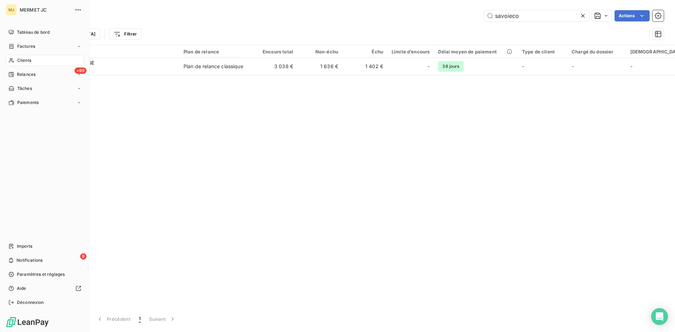
click at [24, 46] on span "Factures" at bounding box center [26, 46] width 18 height 6
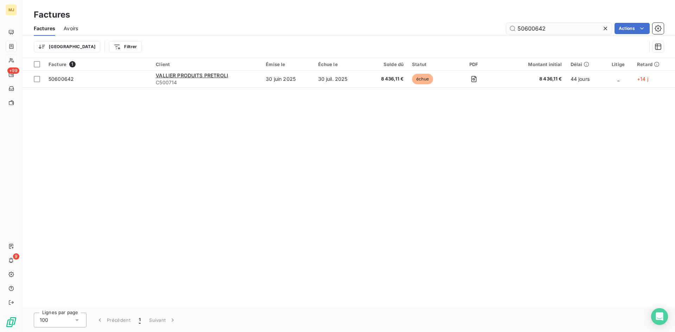
click at [571, 26] on input "50600642" at bounding box center [559, 28] width 106 height 11
click at [566, 29] on input "50600642" at bounding box center [559, 28] width 106 height 11
drag, startPoint x: 550, startPoint y: 26, endPoint x: 447, endPoint y: 24, distance: 103.1
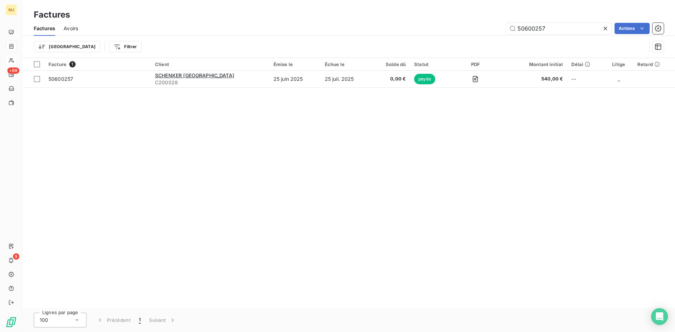
click at [447, 24] on div "50600257 Actions" at bounding box center [376, 28] width 578 height 11
click at [550, 27] on input "50500661" at bounding box center [559, 28] width 106 height 11
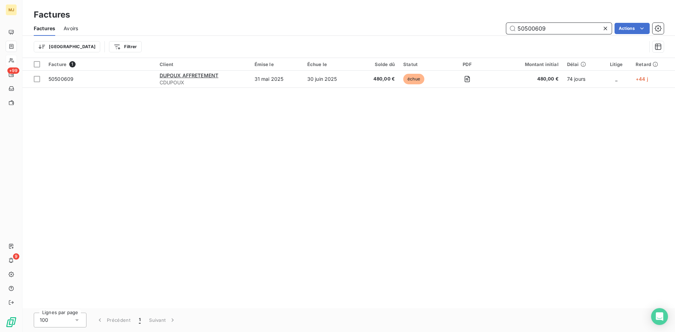
click at [554, 29] on input "50500609" at bounding box center [559, 28] width 106 height 11
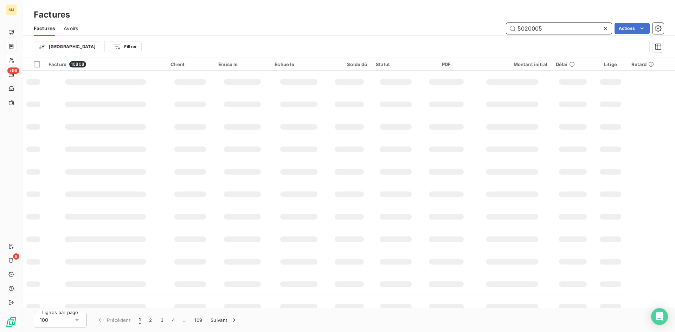
type input "50200058"
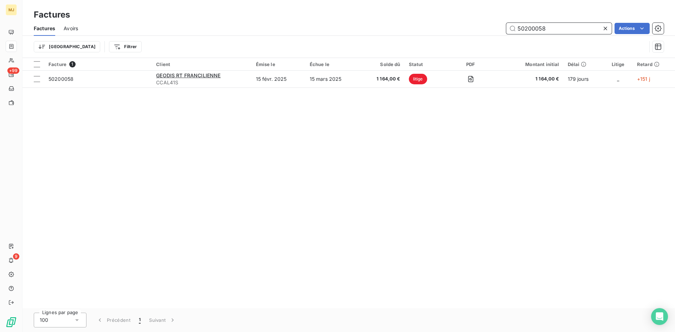
click at [558, 24] on input "50200058" at bounding box center [559, 28] width 106 height 11
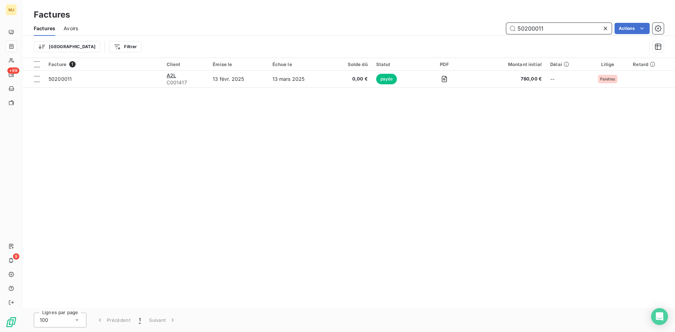
click at [557, 28] on input "50200011" at bounding box center [559, 28] width 106 height 11
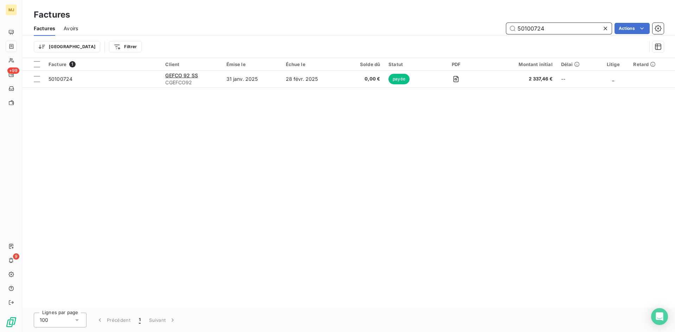
click at [555, 26] on input "50100724" at bounding box center [559, 28] width 106 height 11
click at [563, 29] on input "50100134" at bounding box center [559, 28] width 106 height 11
click at [575, 24] on input "50200227" at bounding box center [559, 28] width 106 height 11
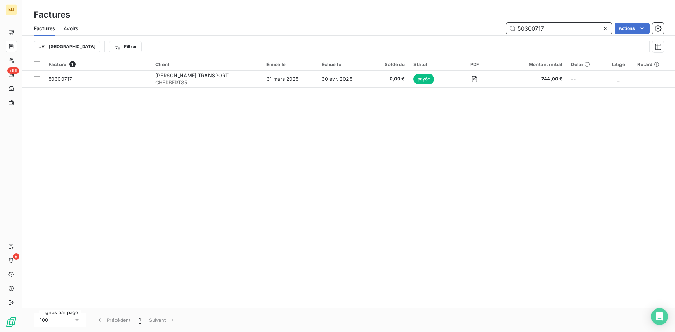
click at [582, 26] on input "50300717" at bounding box center [559, 28] width 106 height 11
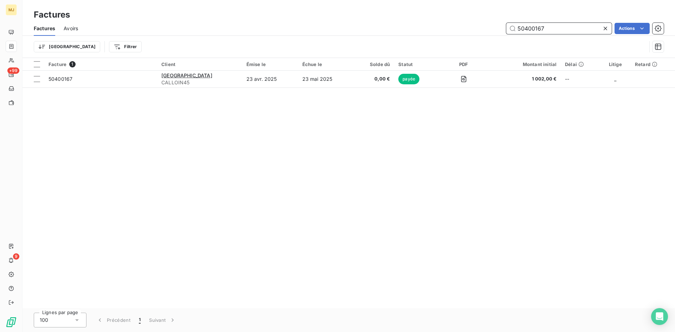
click at [571, 26] on input "50400167" at bounding box center [559, 28] width 106 height 11
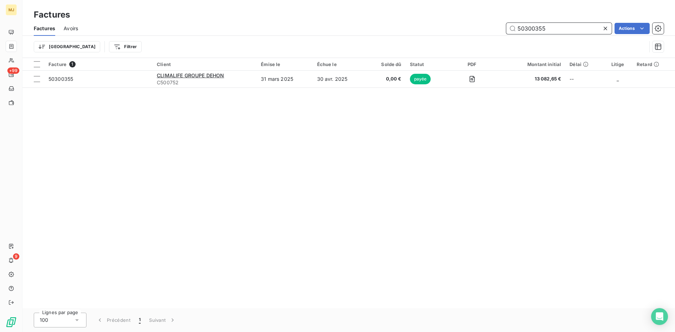
click at [563, 28] on input "50300355" at bounding box center [559, 28] width 106 height 11
click at [547, 25] on input "50300682" at bounding box center [559, 28] width 106 height 11
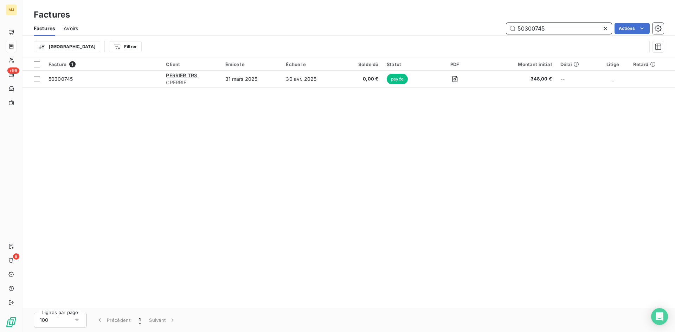
click at [570, 28] on input "50300745" at bounding box center [559, 28] width 106 height 11
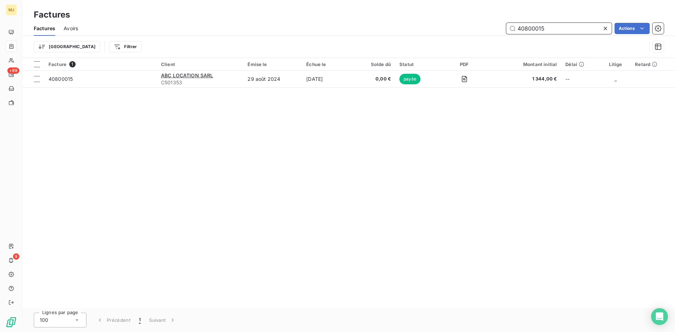
click at [572, 30] on input "40800015" at bounding box center [559, 28] width 106 height 11
click at [548, 27] on input "40800015" at bounding box center [559, 28] width 106 height 11
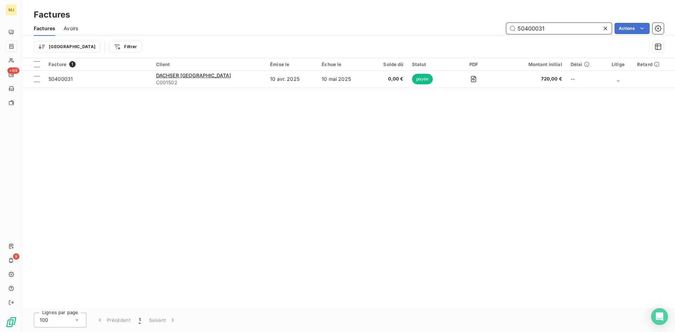
click at [569, 25] on input "50400031" at bounding box center [559, 28] width 106 height 11
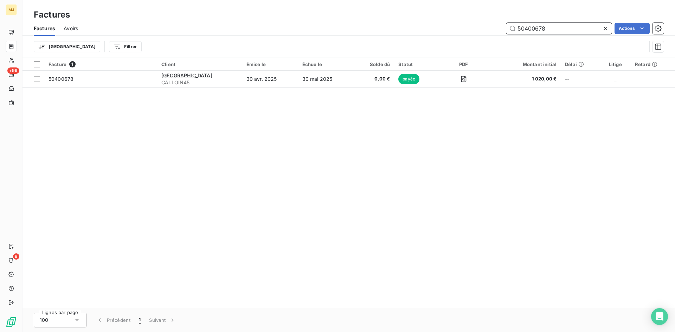
click at [561, 27] on input "50400678" at bounding box center [559, 28] width 106 height 11
click at [579, 33] on input "50400167" at bounding box center [559, 28] width 106 height 11
click at [554, 29] on input "50400018" at bounding box center [559, 28] width 106 height 11
click at [548, 29] on input "50400167" at bounding box center [559, 28] width 106 height 11
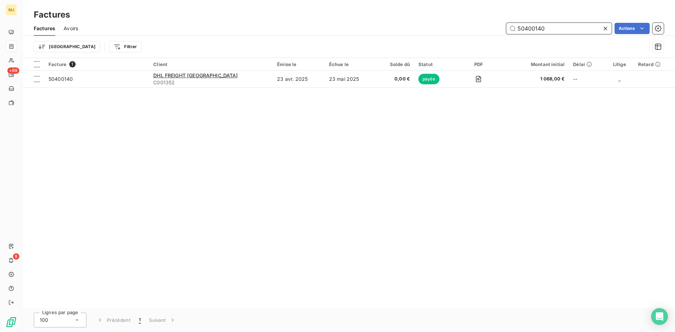
click at [569, 27] on input "50400140" at bounding box center [559, 28] width 106 height 11
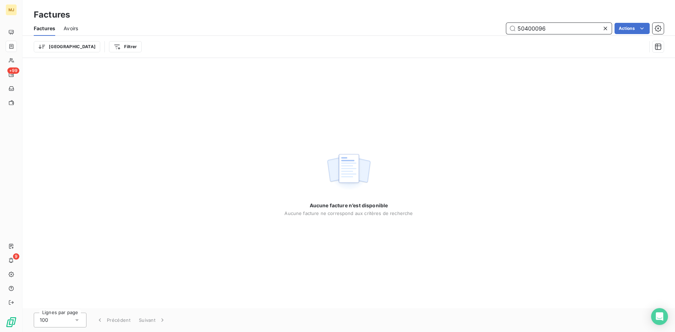
drag, startPoint x: 574, startPoint y: 26, endPoint x: 394, endPoint y: 26, distance: 180.1
click at [394, 26] on div "50400096 Actions" at bounding box center [376, 28] width 578 height 11
click at [579, 28] on input "50400096" at bounding box center [559, 28] width 106 height 11
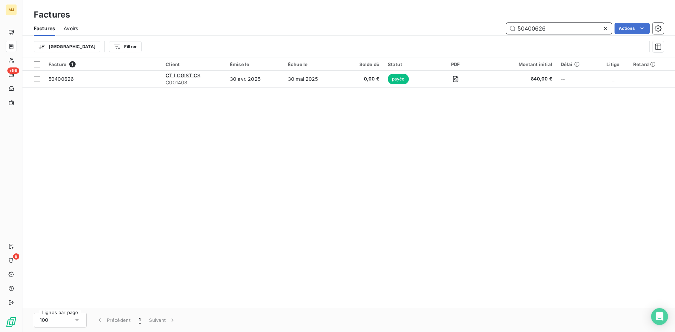
click at [585, 27] on input "50400626" at bounding box center [559, 28] width 106 height 11
click at [562, 25] on input "50400678" at bounding box center [559, 28] width 106 height 11
click at [553, 31] on input "50400678" at bounding box center [559, 28] width 106 height 11
click at [575, 28] on input "50400685" at bounding box center [559, 28] width 106 height 11
click at [554, 32] on input "50400684" at bounding box center [559, 28] width 106 height 11
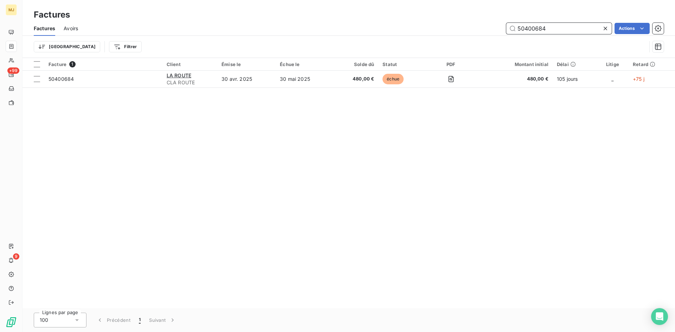
click at [554, 32] on input "50400684" at bounding box center [559, 28] width 106 height 11
click at [549, 24] on input "50200737" at bounding box center [559, 28] width 106 height 11
click at [581, 30] on input "50400684" at bounding box center [559, 28] width 106 height 11
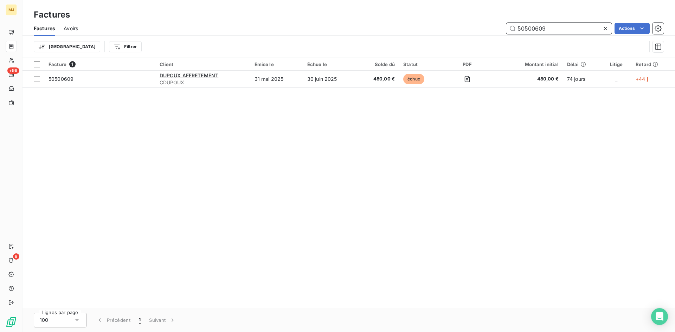
click at [573, 27] on input "50500609" at bounding box center [559, 28] width 106 height 11
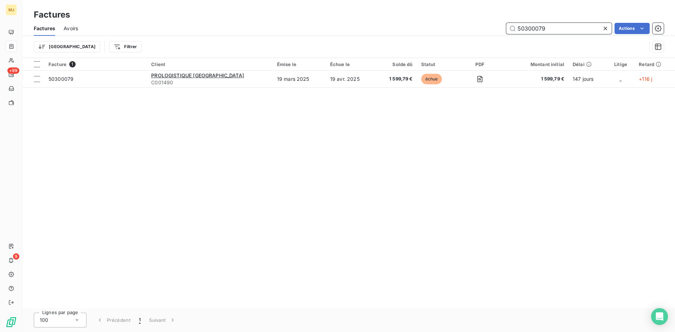
drag, startPoint x: 557, startPoint y: 27, endPoint x: 305, endPoint y: 22, distance: 251.9
click at [305, 22] on div "Factures Avoirs 50300079 Actions" at bounding box center [349, 28] width 653 height 15
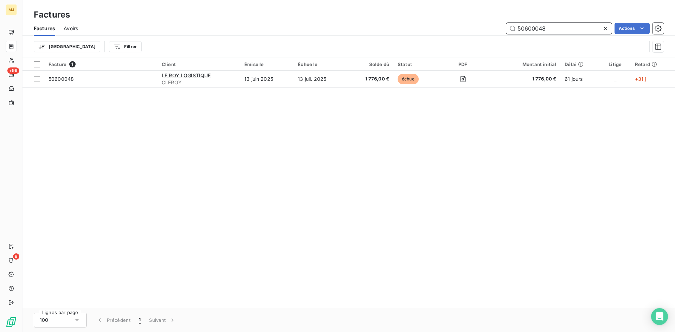
click at [554, 31] on input "50600048" at bounding box center [559, 28] width 106 height 11
click at [566, 29] on input "50500702" at bounding box center [559, 28] width 106 height 11
click at [568, 26] on input "50500550" at bounding box center [559, 28] width 106 height 11
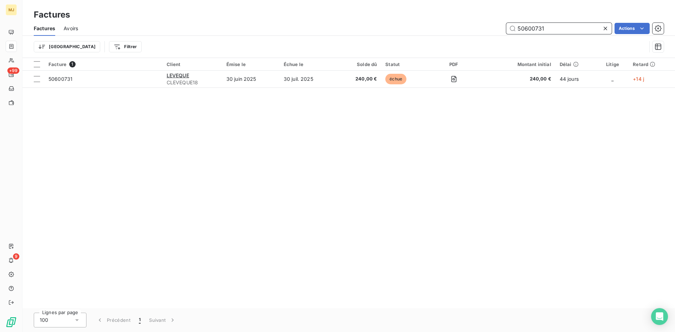
click at [552, 31] on input "50600731" at bounding box center [559, 28] width 106 height 11
click at [552, 30] on input "50600731" at bounding box center [559, 28] width 106 height 11
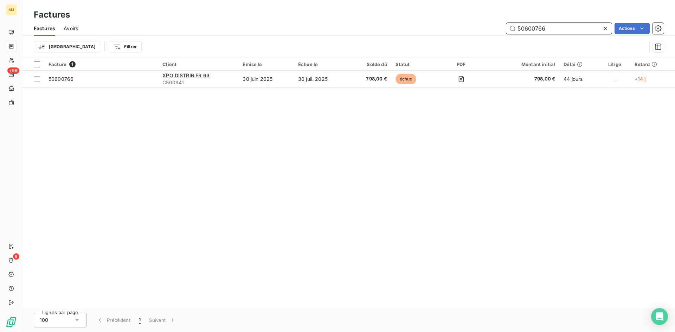
click at [552, 27] on input "50600766" at bounding box center [559, 28] width 106 height 11
click at [556, 28] on input "50600125" at bounding box center [559, 28] width 106 height 11
click at [564, 26] on input "50600721" at bounding box center [559, 28] width 106 height 11
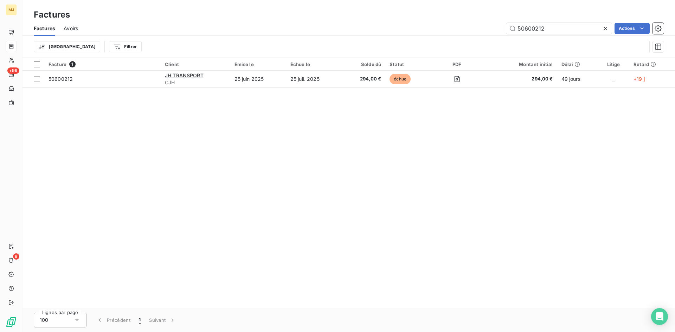
click at [567, 21] on div "Factures Avoirs 50600212 Actions" at bounding box center [349, 28] width 653 height 15
click at [564, 26] on input "50600212" at bounding box center [559, 28] width 106 height 11
click at [568, 30] on input "50600287" at bounding box center [559, 28] width 106 height 11
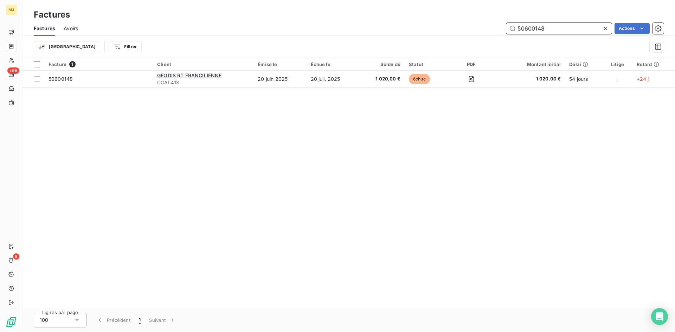
click at [551, 27] on input "50600148" at bounding box center [559, 28] width 106 height 11
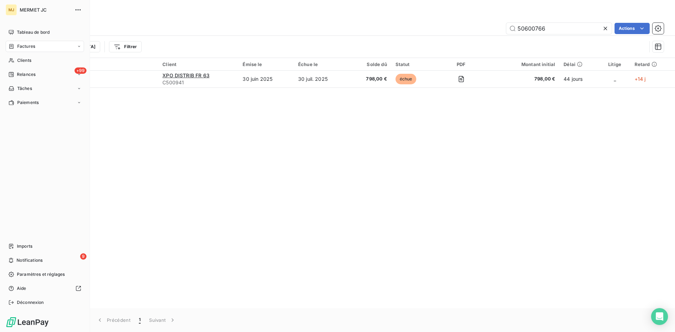
click at [23, 47] on span "Factures" at bounding box center [26, 46] width 18 height 6
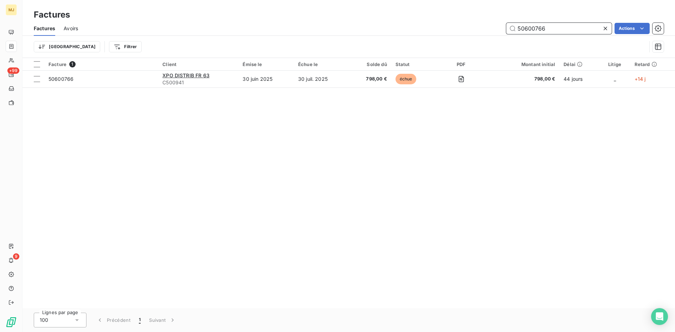
click at [573, 27] on input "50600766" at bounding box center [559, 28] width 106 height 11
paste input "269"
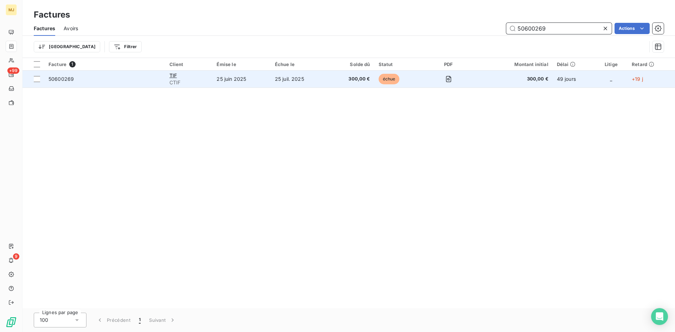
type input "50600269"
click at [57, 81] on span "50600269" at bounding box center [61, 79] width 25 height 6
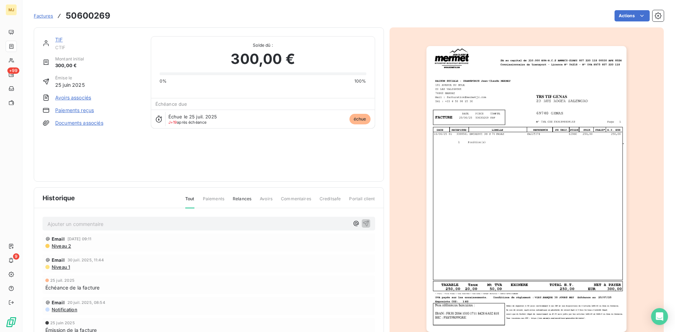
click at [100, 224] on p "Ajouter un commentaire ﻿" at bounding box center [198, 224] width 302 height 9
click at [224, 223] on p "CA retour mail du 06/08 "" at bounding box center [198, 224] width 302 height 8
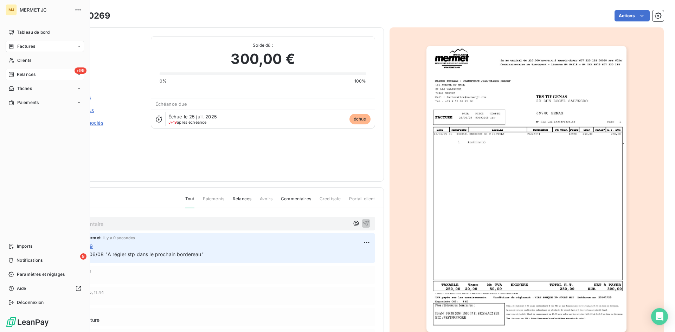
click at [31, 77] on span "Relances" at bounding box center [26, 74] width 19 height 6
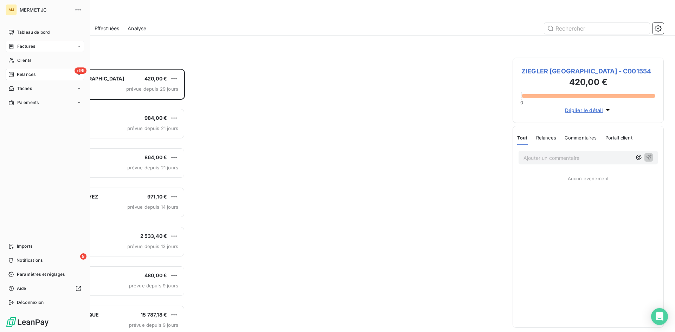
scroll to position [258, 146]
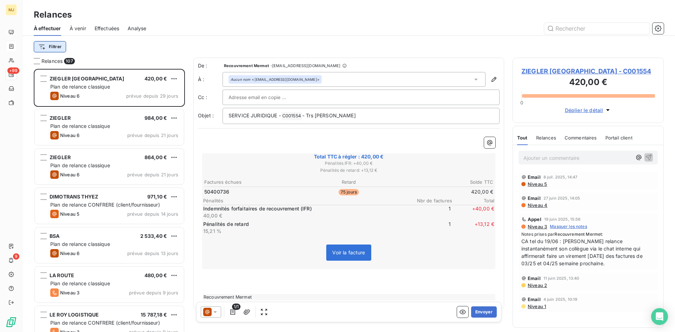
click at [55, 48] on html "MJ +99 9 Relances À effectuer À venir Effectuées Analyse Filtrer Relances 107 Z…" at bounding box center [337, 166] width 675 height 332
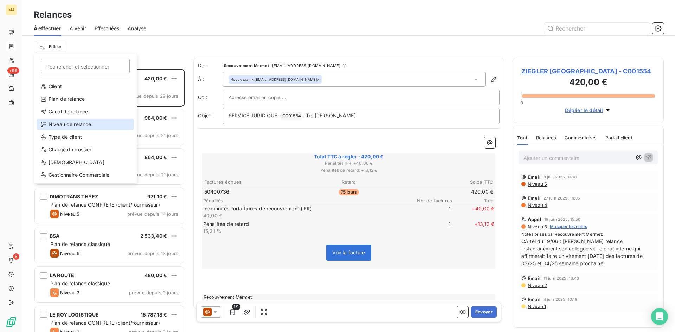
click at [74, 127] on div "Niveau de relance" at bounding box center [85, 124] width 97 height 11
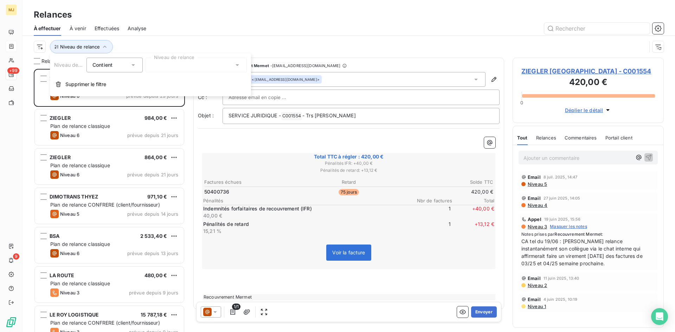
click at [181, 68] on div at bounding box center [196, 65] width 101 height 15
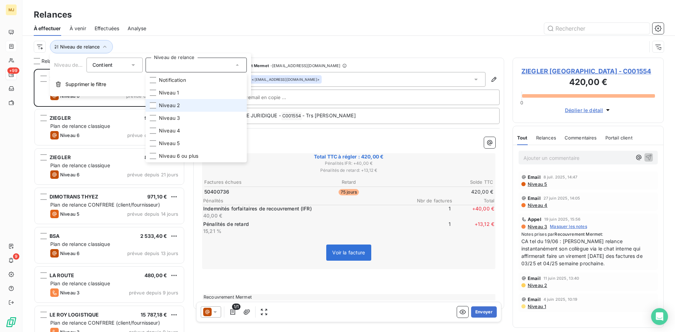
click at [167, 107] on span "Niveau 2" at bounding box center [169, 105] width 21 height 7
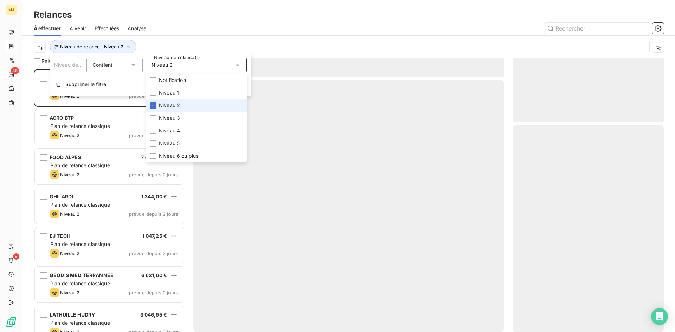
scroll to position [258, 146]
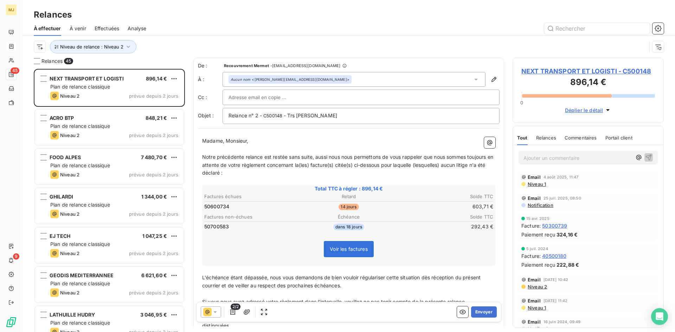
click at [145, 33] on div "Analyse" at bounding box center [137, 28] width 19 height 15
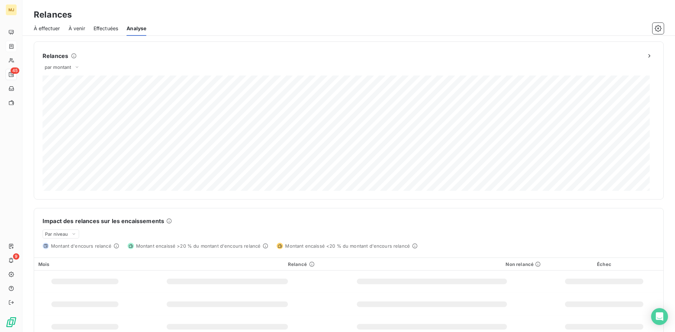
click at [45, 27] on span "À effectuer" at bounding box center [47, 28] width 26 height 7
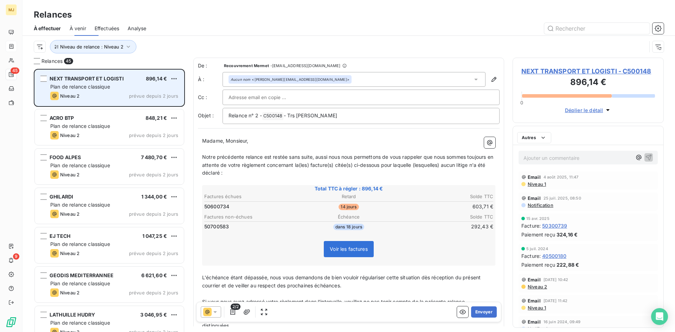
scroll to position [258, 146]
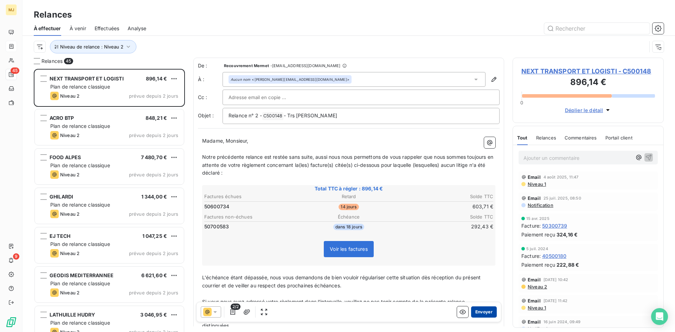
click at [476, 310] on button "Envoyer" at bounding box center [484, 312] width 26 height 11
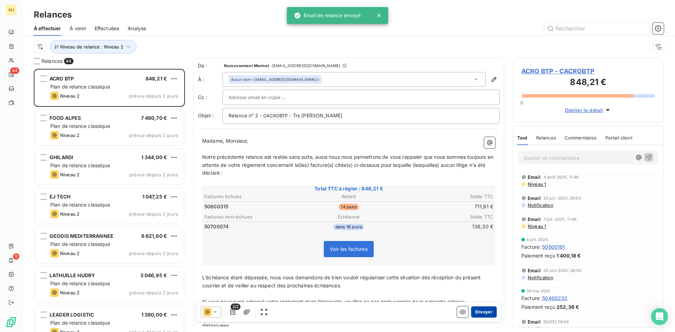
click at [473, 310] on button "Envoyer" at bounding box center [484, 312] width 26 height 11
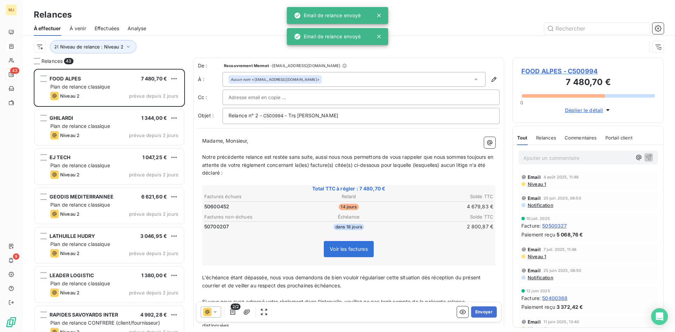
click at [473, 310] on button "Envoyer" at bounding box center [484, 312] width 26 height 11
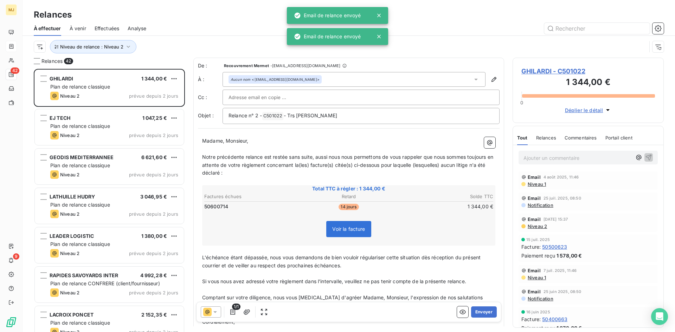
click at [473, 310] on button "Envoyer" at bounding box center [484, 312] width 26 height 11
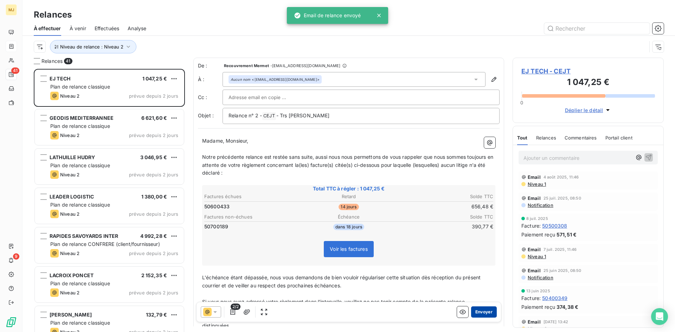
click at [473, 309] on button "Envoyer" at bounding box center [484, 312] width 26 height 11
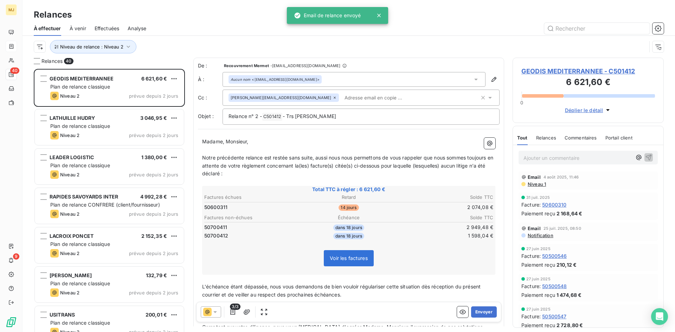
click at [473, 309] on button "Envoyer" at bounding box center [484, 312] width 26 height 11
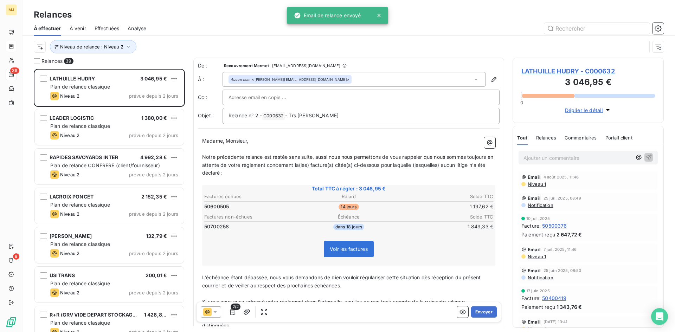
click at [473, 309] on button "Envoyer" at bounding box center [484, 312] width 26 height 11
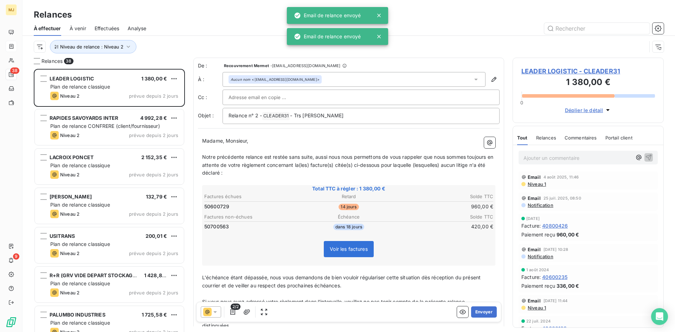
click at [473, 309] on button "Envoyer" at bounding box center [484, 312] width 26 height 11
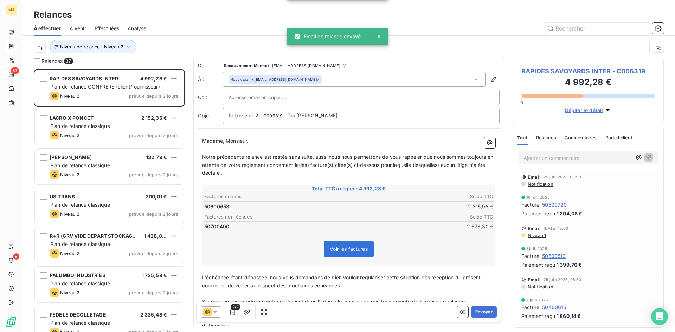
click at [473, 309] on button "Envoyer" at bounding box center [484, 312] width 26 height 11
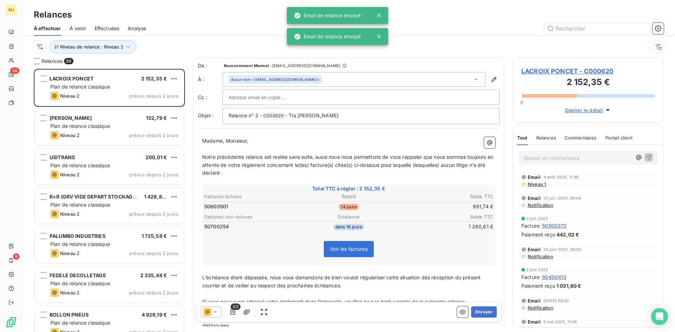
click at [473, 309] on button "Envoyer" at bounding box center [484, 312] width 26 height 11
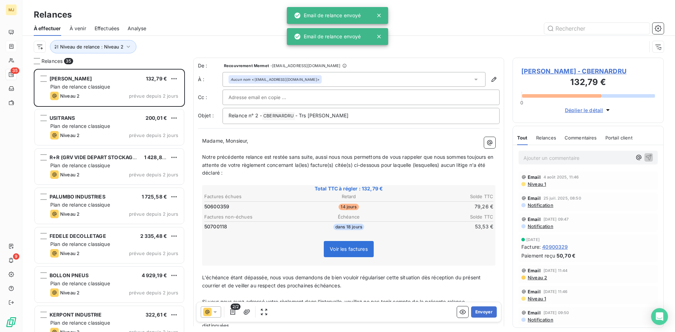
click at [473, 309] on button "Envoyer" at bounding box center [484, 312] width 26 height 11
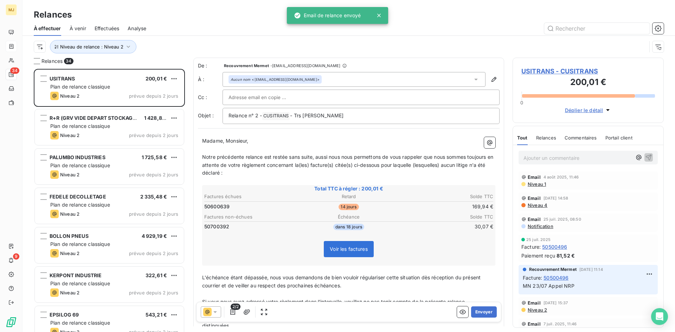
click at [473, 309] on button "Envoyer" at bounding box center [484, 312] width 26 height 11
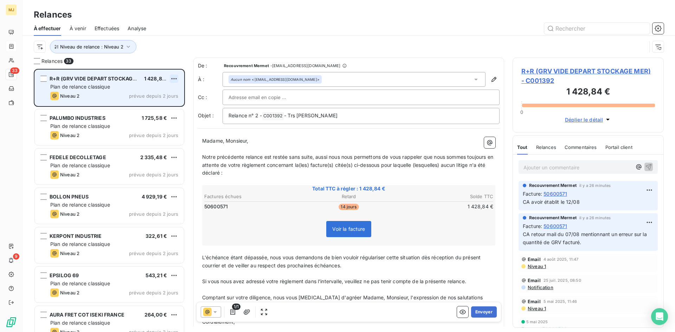
click at [175, 77] on html "MJ 33 9 Relances À effectuer À venir Effectuées Analyse Niveau de relance : Niv…" at bounding box center [337, 166] width 675 height 332
click at [166, 92] on div "Replanifier cette action" at bounding box center [143, 92] width 63 height 11
select select "7"
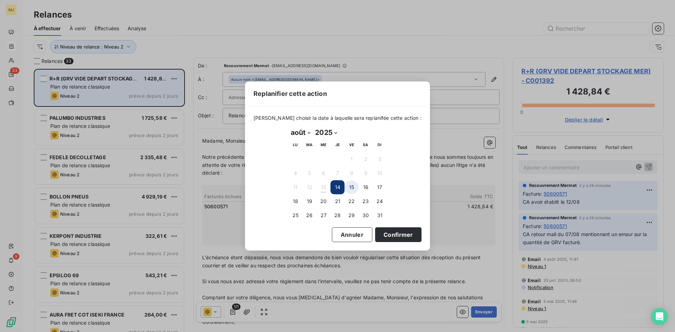
click at [353, 189] on button "15" at bounding box center [352, 187] width 14 height 14
click at [381, 234] on button "Confirmer" at bounding box center [398, 235] width 46 height 15
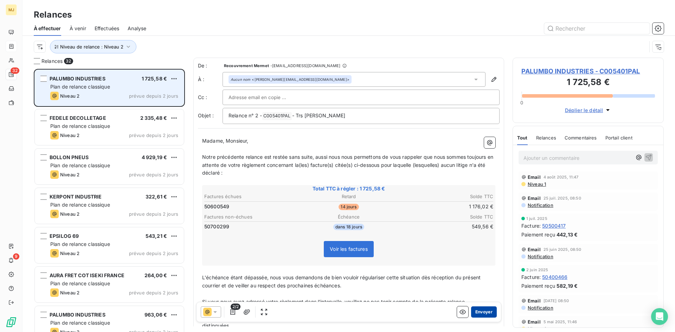
click at [479, 311] on button "Envoyer" at bounding box center [484, 312] width 26 height 11
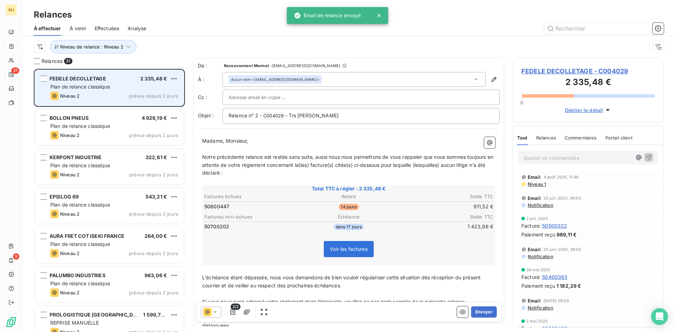
click at [479, 311] on button "Envoyer" at bounding box center [484, 312] width 26 height 11
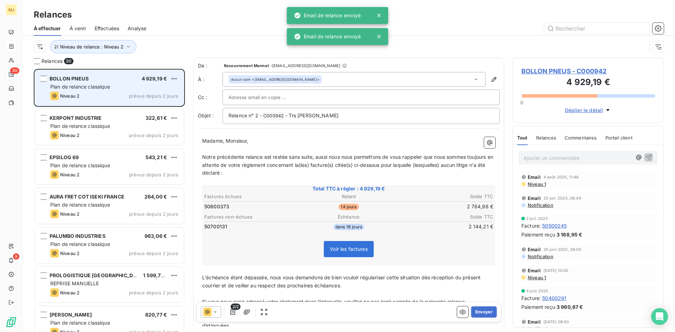
click at [479, 311] on button "Envoyer" at bounding box center [484, 312] width 26 height 11
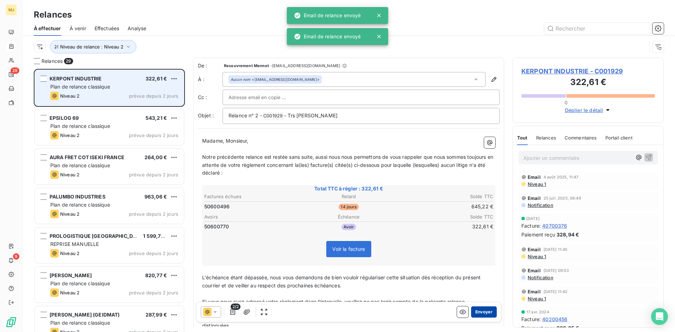
click at [479, 311] on button "Envoyer" at bounding box center [484, 312] width 26 height 11
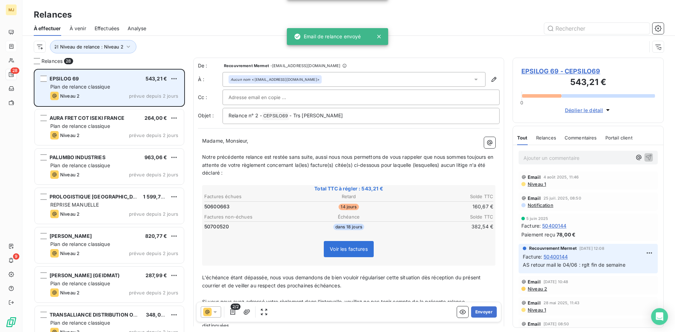
click at [479, 311] on button "Envoyer" at bounding box center [484, 312] width 26 height 11
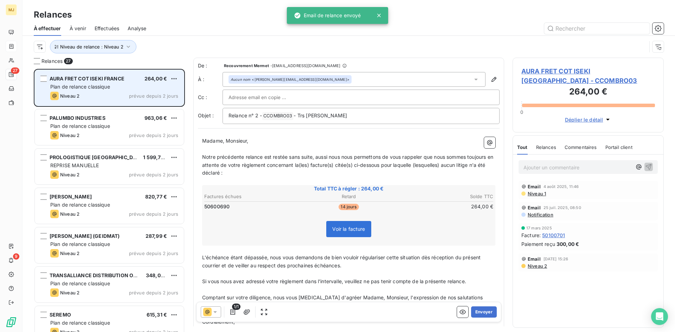
click at [479, 311] on button "Envoyer" at bounding box center [484, 312] width 26 height 11
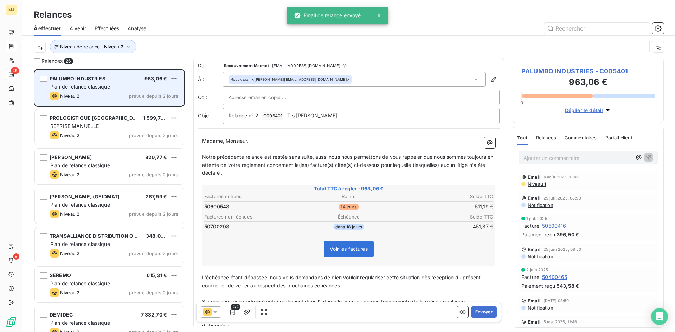
click at [479, 311] on button "Envoyer" at bounding box center [484, 312] width 26 height 11
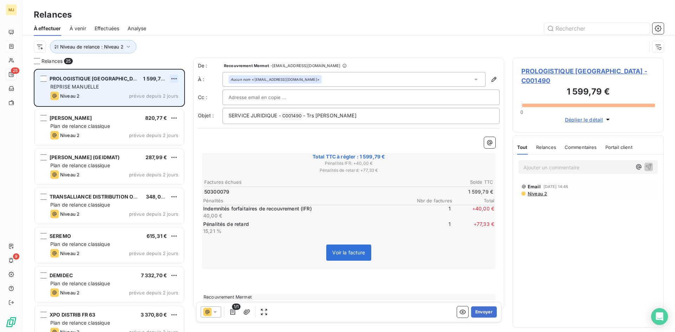
click at [178, 78] on html "MJ 25 9 Relances À effectuer À venir Effectuées Analyse Niveau de relance : Niv…" at bounding box center [337, 166] width 675 height 332
click at [166, 92] on div "Replanifier cette action" at bounding box center [143, 92] width 63 height 11
select select "7"
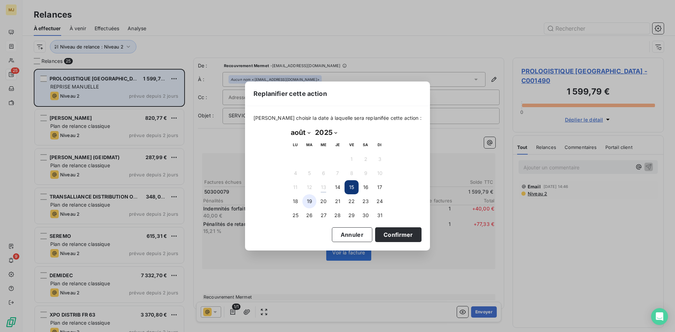
click at [306, 200] on button "19" at bounding box center [309, 202] width 14 height 14
click at [381, 234] on button "Confirmer" at bounding box center [398, 235] width 46 height 15
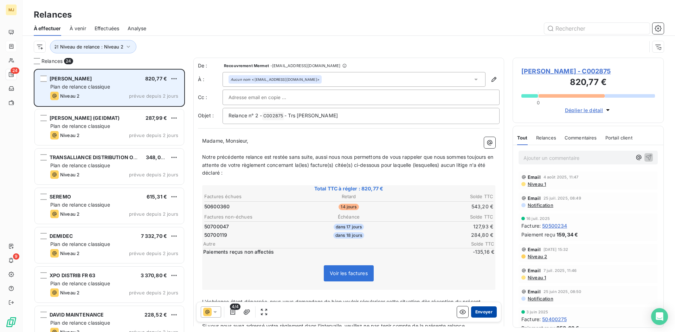
click at [477, 312] on button "Envoyer" at bounding box center [484, 312] width 26 height 11
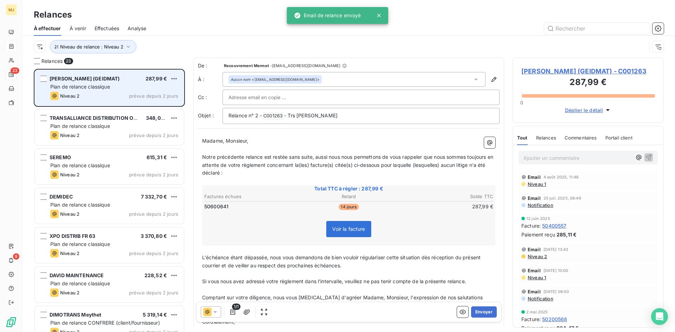
click at [477, 312] on button "Envoyer" at bounding box center [484, 312] width 26 height 11
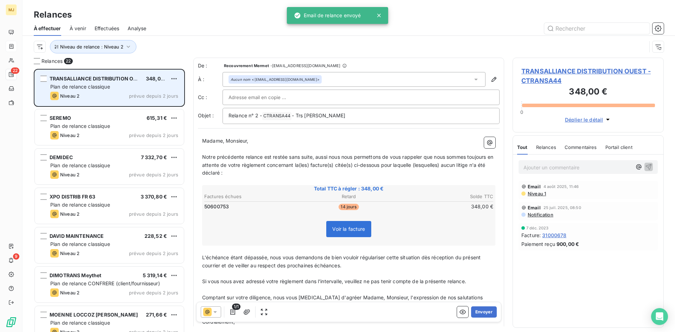
click at [477, 312] on button "Envoyer" at bounding box center [484, 312] width 26 height 11
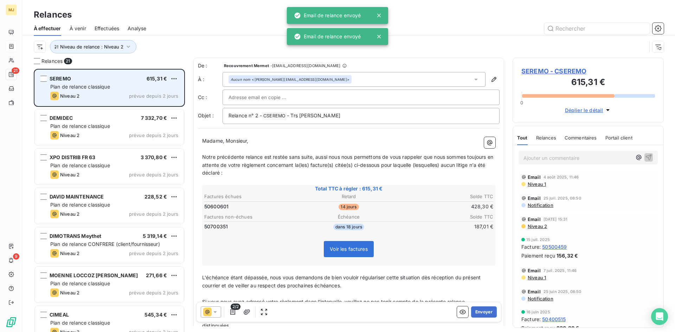
click at [477, 312] on button "Envoyer" at bounding box center [484, 312] width 26 height 11
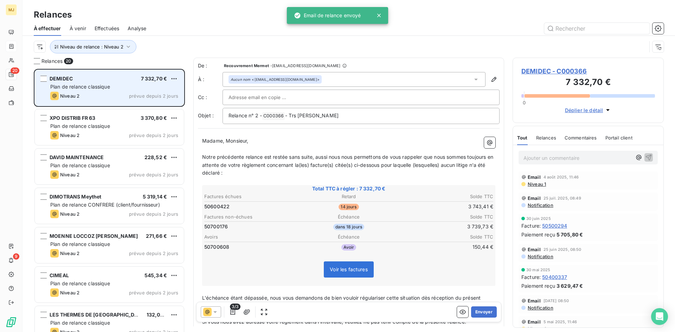
click at [477, 312] on button "Envoyer" at bounding box center [484, 312] width 26 height 11
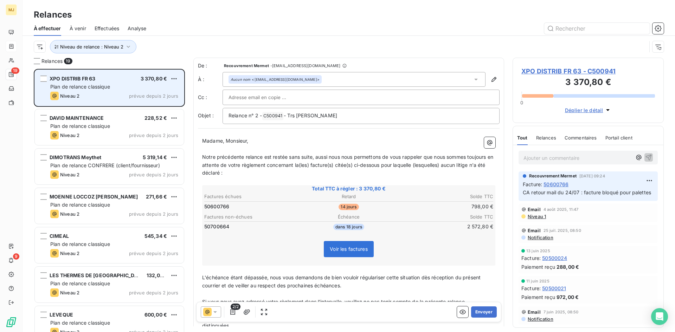
click at [477, 312] on button "Envoyer" at bounding box center [484, 312] width 26 height 11
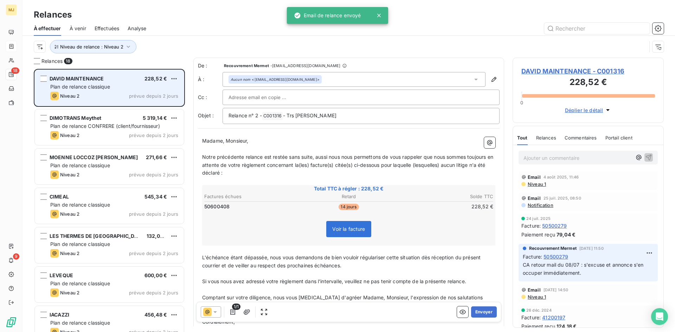
click at [477, 312] on button "Envoyer" at bounding box center [484, 312] width 26 height 11
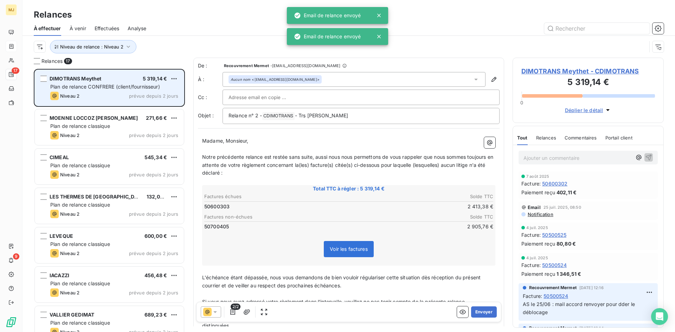
click at [477, 312] on button "Envoyer" at bounding box center [484, 312] width 26 height 11
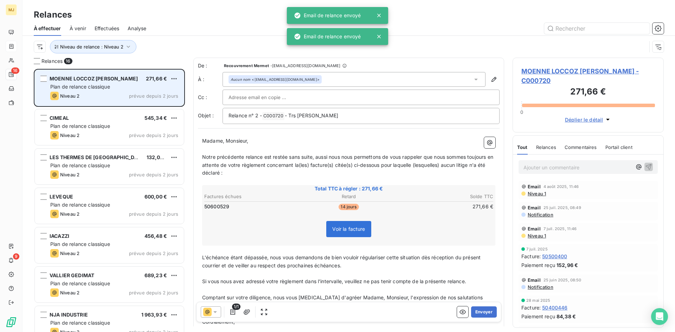
click at [477, 312] on button "Envoyer" at bounding box center [484, 312] width 26 height 11
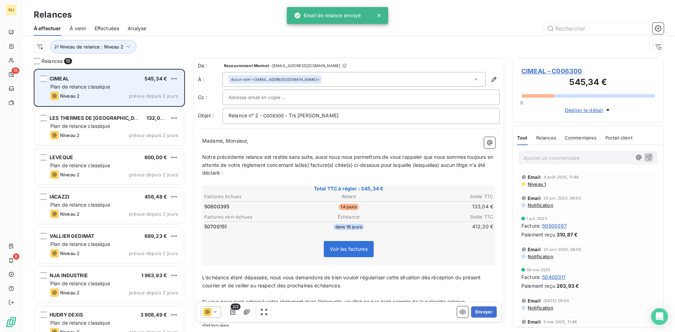
click at [477, 312] on button "Envoyer" at bounding box center [484, 312] width 26 height 11
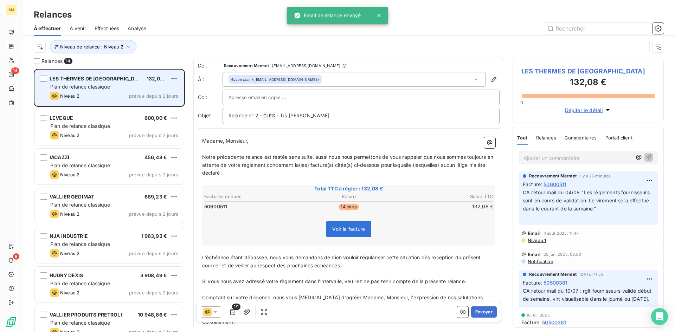
click at [477, 312] on button "Envoyer" at bounding box center [484, 312] width 26 height 11
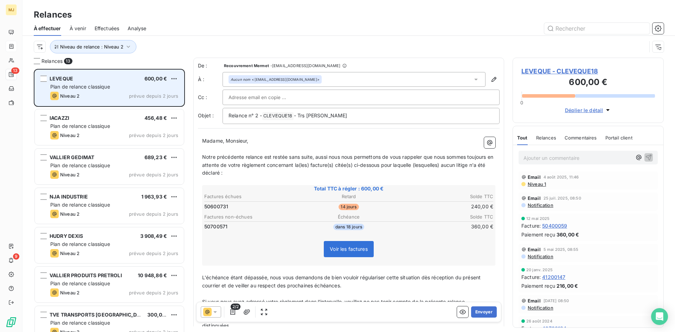
click at [477, 312] on button "Envoyer" at bounding box center [484, 312] width 26 height 11
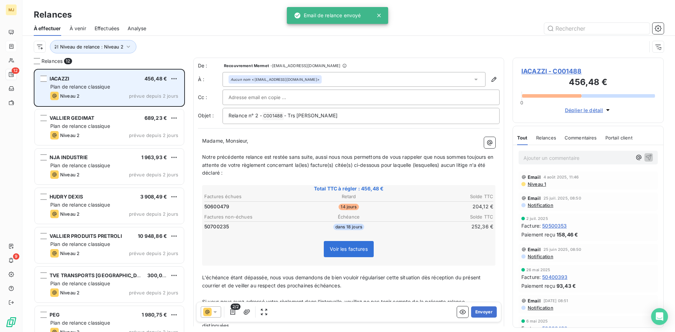
click at [477, 312] on button "Envoyer" at bounding box center [484, 312] width 26 height 11
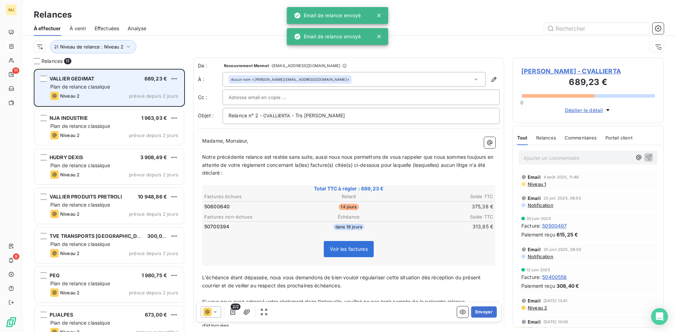
click at [477, 312] on button "Envoyer" at bounding box center [484, 312] width 26 height 11
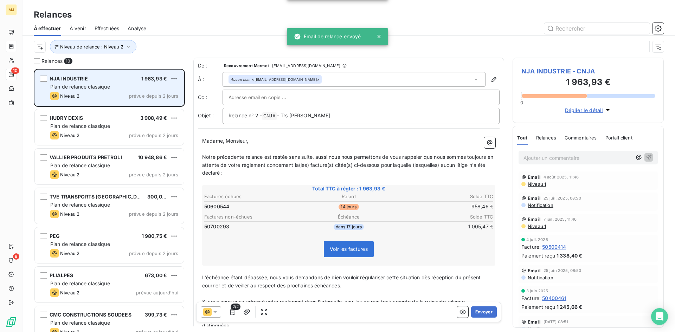
click at [477, 312] on button "Envoyer" at bounding box center [484, 312] width 26 height 11
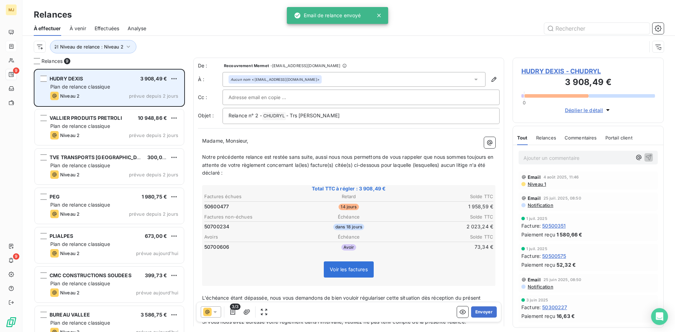
click at [477, 312] on button "Envoyer" at bounding box center [484, 312] width 26 height 11
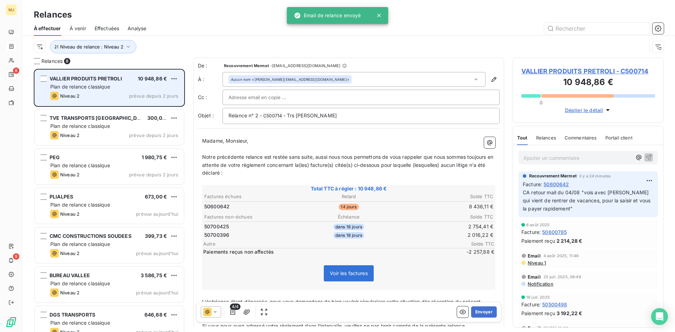
click at [477, 312] on button "Envoyer" at bounding box center [484, 312] width 26 height 11
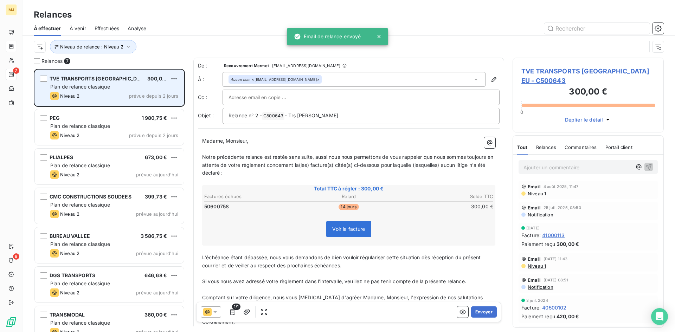
click at [477, 312] on button "Envoyer" at bounding box center [484, 312] width 26 height 11
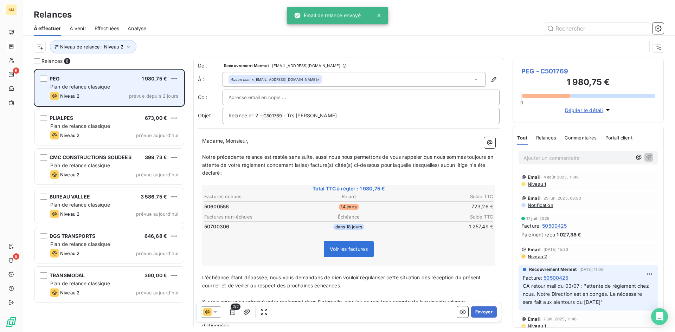
click at [477, 312] on button "Envoyer" at bounding box center [484, 312] width 26 height 11
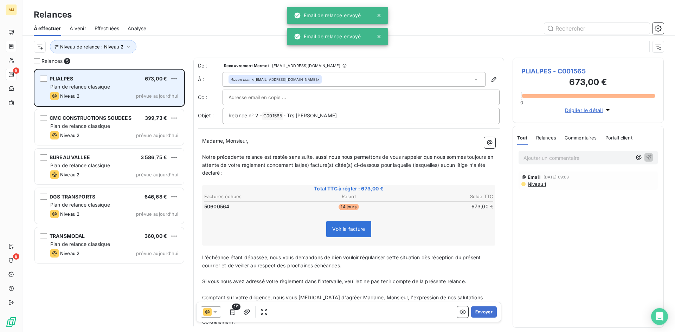
click at [477, 312] on button "Envoyer" at bounding box center [484, 312] width 26 height 11
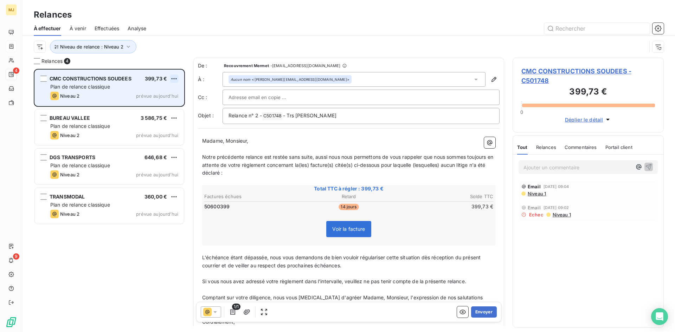
click at [174, 75] on html "MJ 4 9 Relances À effectuer À venir Effectuées Analyse Niveau de relance : Nive…" at bounding box center [337, 166] width 675 height 332
click at [164, 92] on div "Replanifier cette action" at bounding box center [143, 92] width 63 height 11
select select "7"
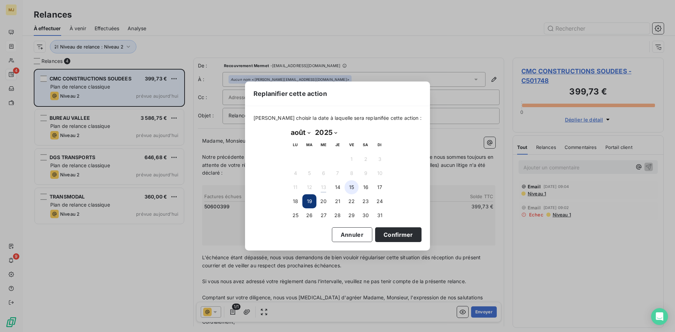
click at [350, 185] on button "15" at bounding box center [352, 187] width 14 height 14
click at [339, 186] on button "14" at bounding box center [338, 187] width 14 height 14
click at [377, 237] on button "Confirmer" at bounding box center [398, 235] width 46 height 15
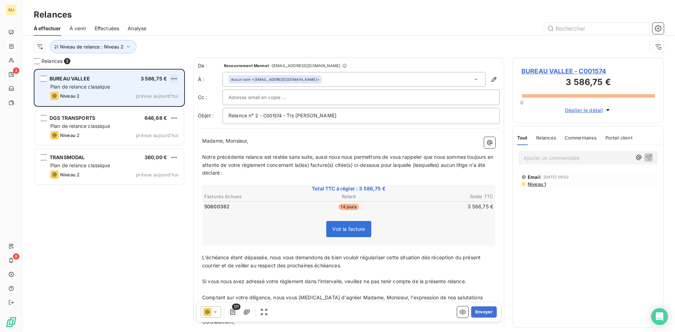
click at [176, 79] on html "MJ 3 9 Relances À effectuer À venir Effectuées Analyse Niveau de relance : Nive…" at bounding box center [337, 166] width 675 height 332
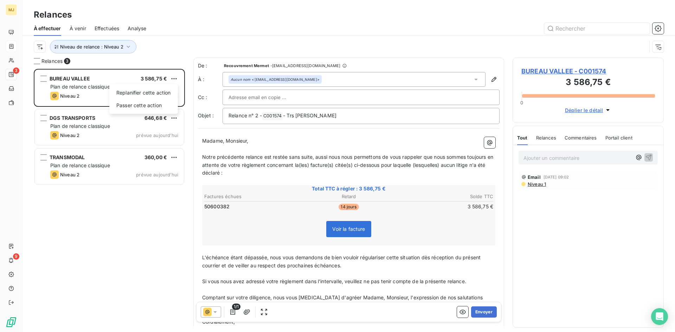
click at [129, 232] on html "MJ 3 9 Relances À effectuer À venir Effectuées Analyse Niveau de relance : Nive…" at bounding box center [337, 166] width 675 height 332
click at [479, 313] on button "Envoyer" at bounding box center [484, 312] width 26 height 11
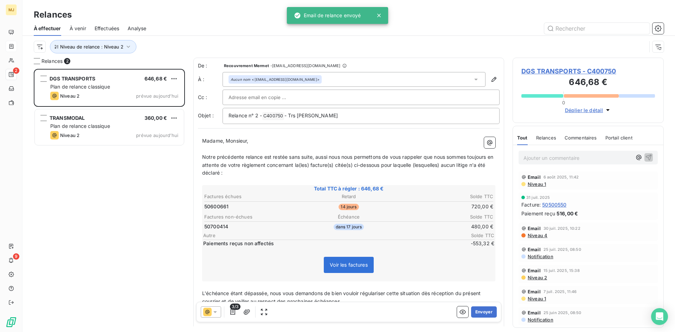
click at [479, 313] on button "Envoyer" at bounding box center [484, 312] width 26 height 11
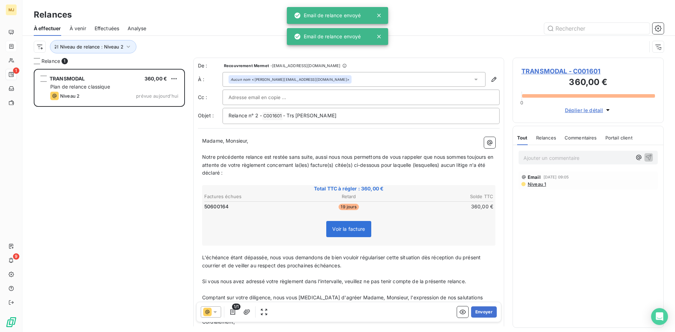
click at [479, 313] on button "Envoyer" at bounding box center [484, 312] width 26 height 11
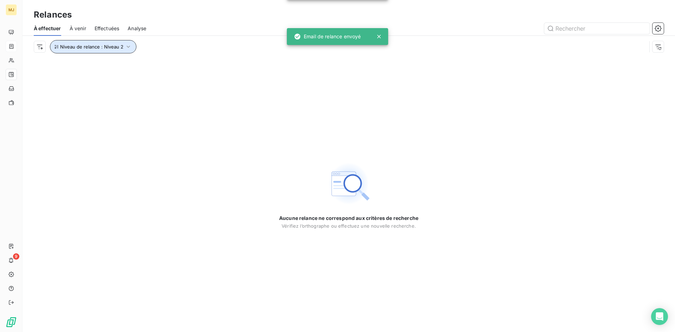
click at [127, 47] on icon "button" at bounding box center [128, 46] width 7 height 7
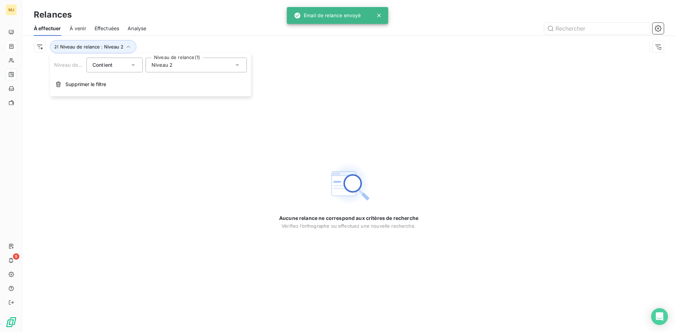
click at [170, 67] on span "Niveau 2" at bounding box center [162, 65] width 21 height 7
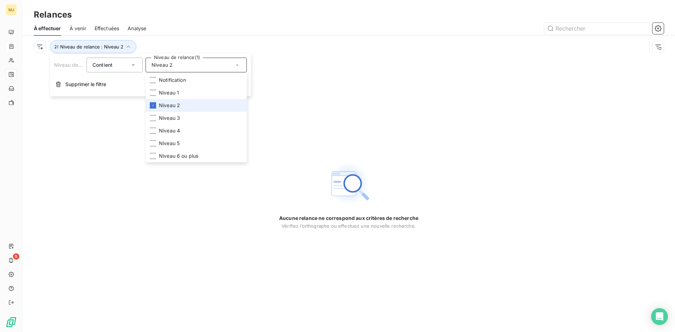
click at [167, 106] on span "Niveau 2" at bounding box center [169, 105] width 21 height 7
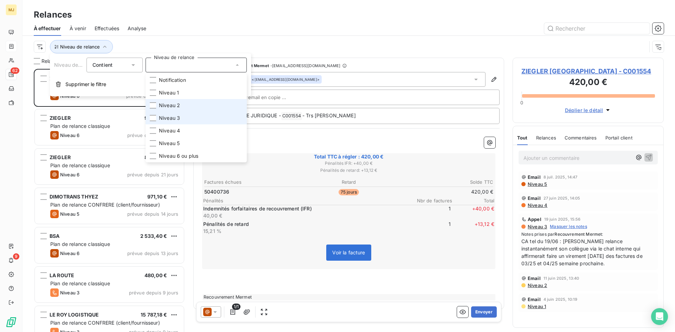
scroll to position [258, 146]
click at [165, 127] on li "Niveau 4" at bounding box center [196, 131] width 101 height 13
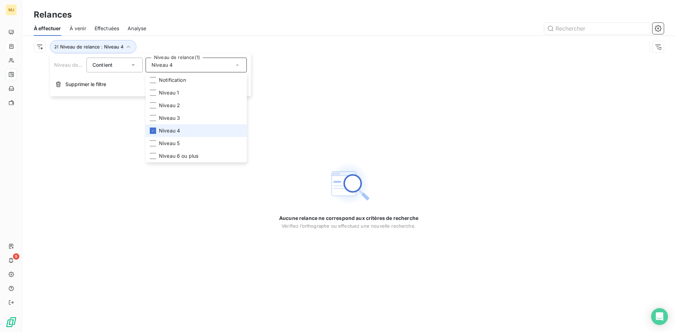
click at [165, 127] on span "Niveau 4" at bounding box center [169, 130] width 21 height 7
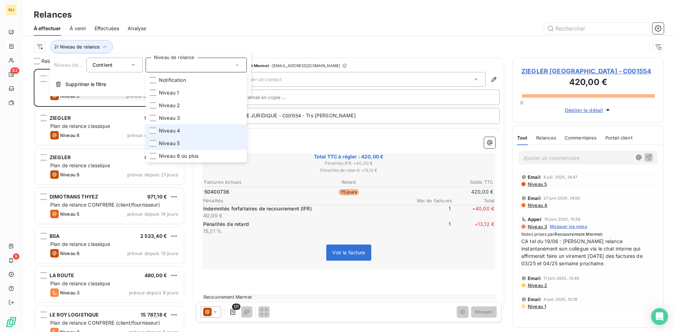
scroll to position [258, 146]
click at [163, 141] on span "Niveau 5" at bounding box center [169, 143] width 21 height 7
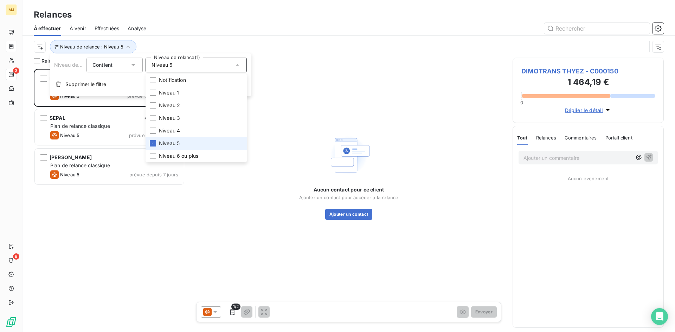
scroll to position [258, 146]
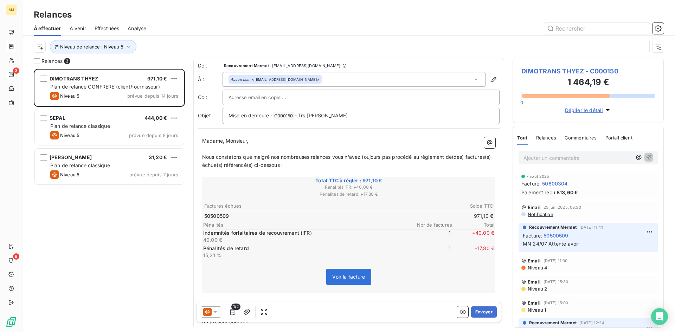
click at [154, 15] on div "Relances" at bounding box center [349, 14] width 653 height 13
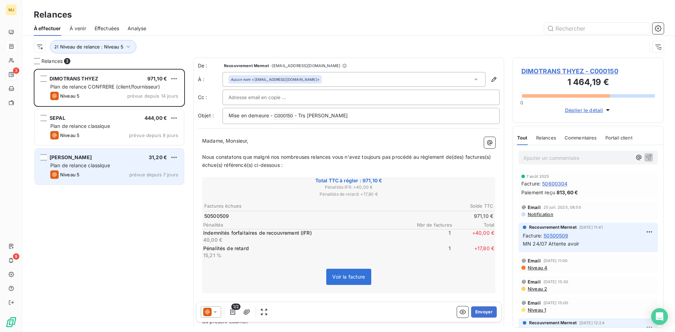
click at [80, 160] on div "BENITO SA 31,20 €" at bounding box center [114, 157] width 128 height 6
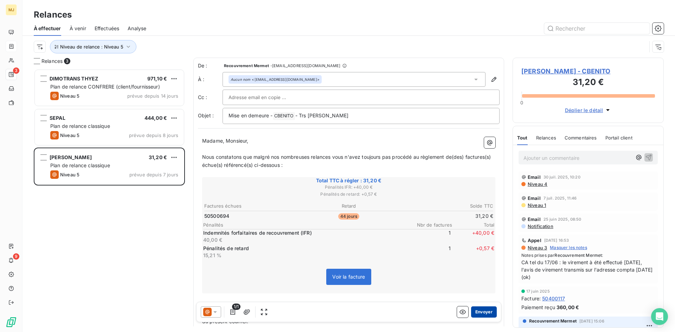
click at [480, 312] on button "Envoyer" at bounding box center [484, 312] width 26 height 11
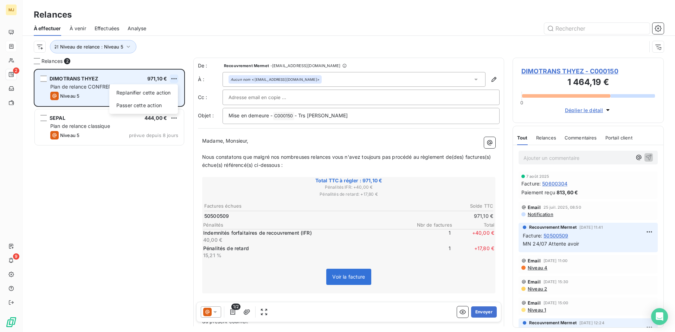
click at [177, 79] on html "MJ 2 9 Relances À effectuer À venir Effectuées Analyse Niveau de relance : Nive…" at bounding box center [337, 166] width 675 height 332
click at [161, 93] on div "Replanifier cette action" at bounding box center [143, 92] width 63 height 11
select select "7"
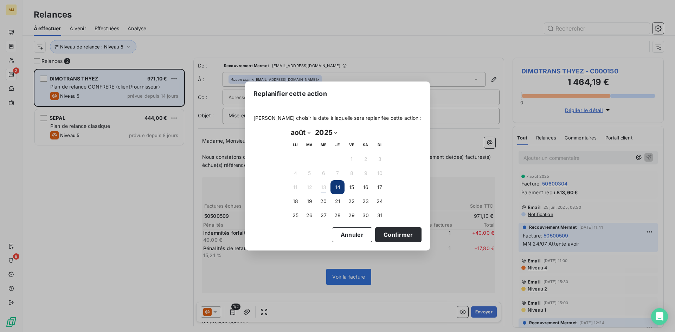
click at [154, 181] on div "Replanifier cette action Veuillez choisir la date à laquelle sera replanifée ce…" at bounding box center [337, 166] width 675 height 332
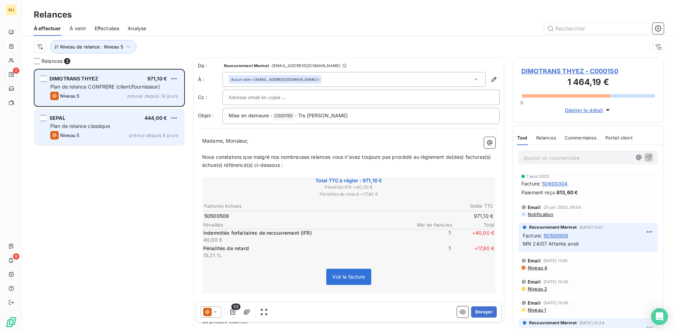
click at [138, 131] on div "SEPAL 444,00 € Plan de relance classique Niveau 5 prévue depuis 8 jours" at bounding box center [109, 127] width 149 height 36
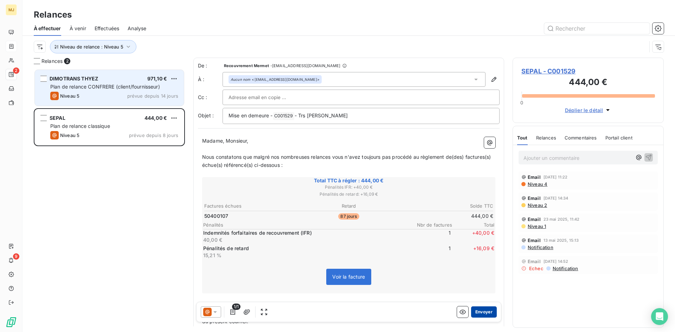
click at [483, 313] on button "Envoyer" at bounding box center [484, 312] width 26 height 11
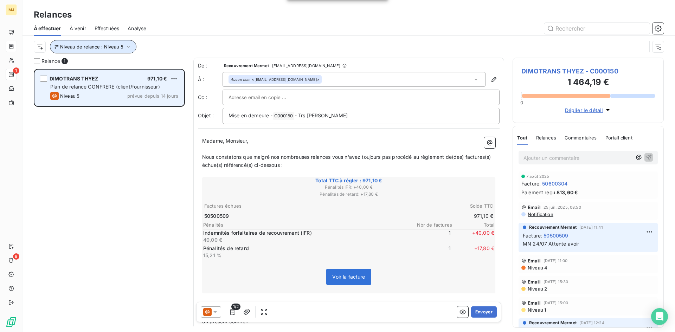
click at [127, 45] on icon "button" at bounding box center [128, 46] width 7 height 7
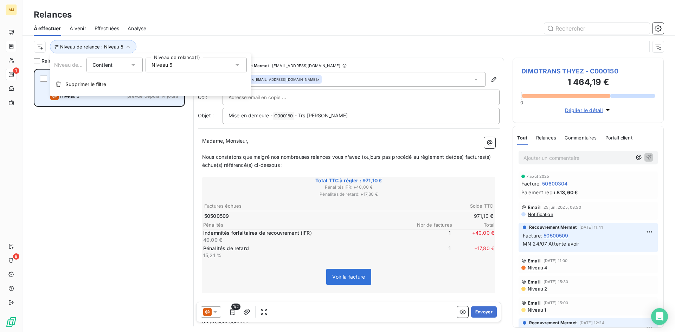
click at [187, 66] on div "Niveau 5" at bounding box center [196, 65] width 101 height 15
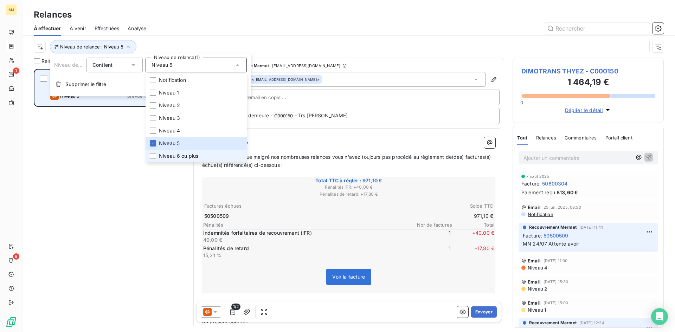
click at [178, 159] on span "Niveau 6 ou plus" at bounding box center [178, 156] width 39 height 7
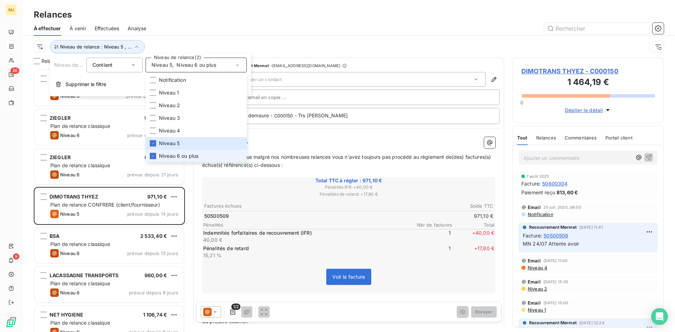
scroll to position [258, 146]
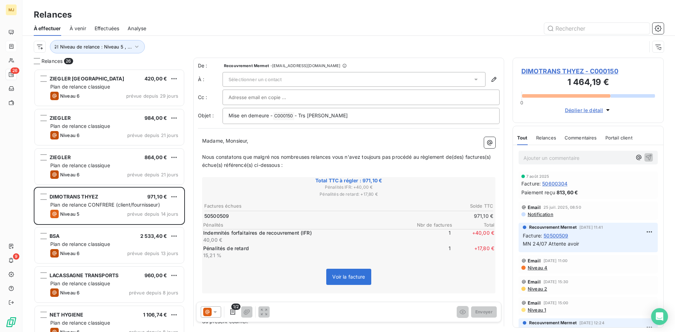
click at [206, 28] on div at bounding box center [409, 28] width 509 height 11
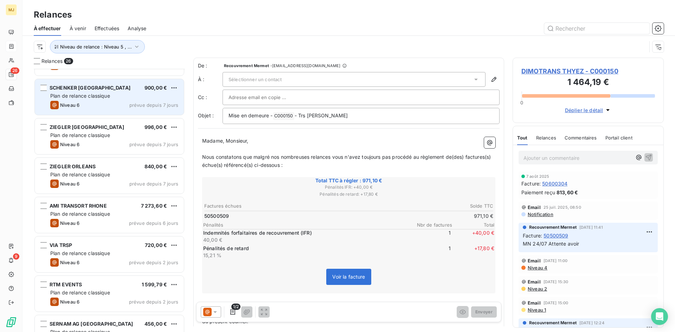
scroll to position [458, 0]
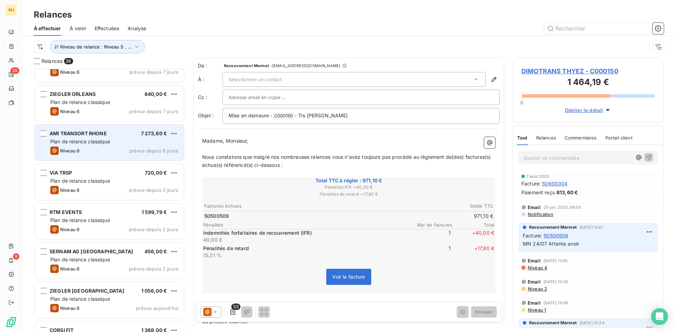
click at [122, 149] on div "Niveau 6 prévue depuis 6 jours" at bounding box center [114, 151] width 128 height 8
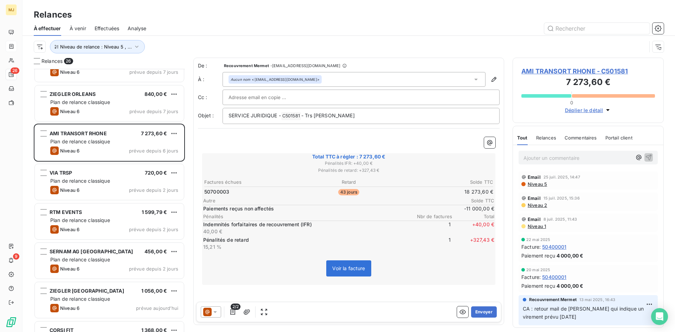
click at [542, 184] on span "Niveau 5" at bounding box center [537, 184] width 20 height 6
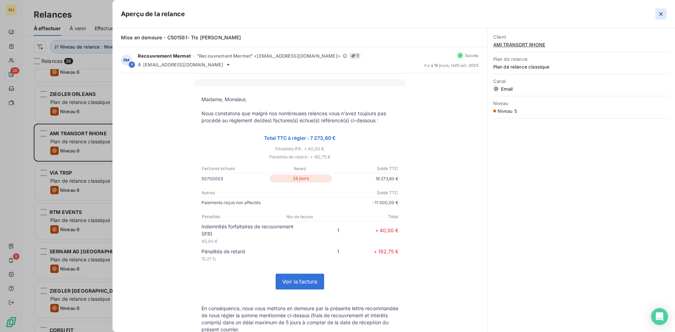
click at [663, 12] on icon "button" at bounding box center [661, 14] width 7 height 7
